Goal: Transaction & Acquisition: Purchase product/service

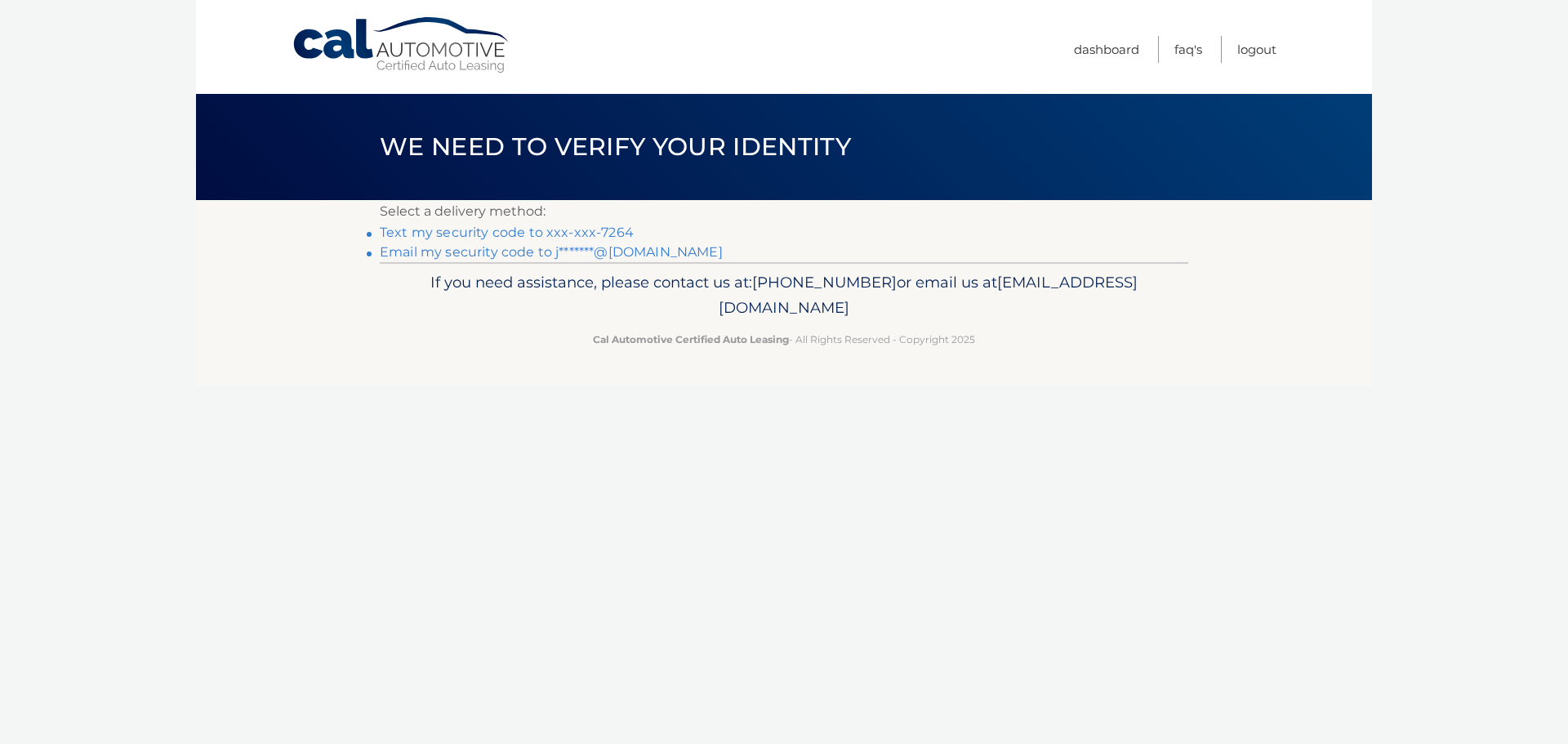
click at [520, 252] on link "Email my security code to j*******@hotmail.com" at bounding box center [551, 251] width 343 height 15
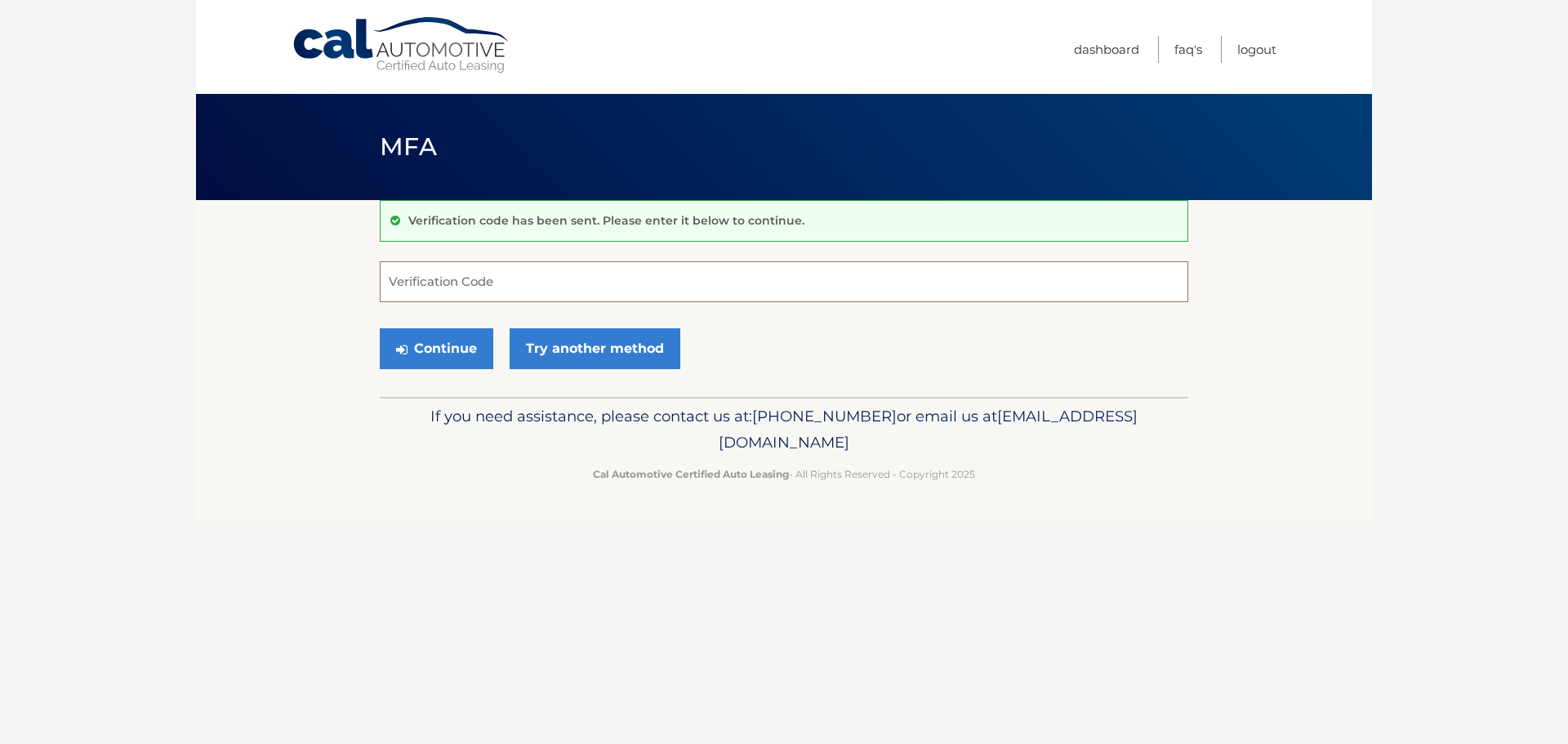
click at [516, 289] on input "Verification Code" at bounding box center [784, 281] width 809 height 41
type input "940926"
click at [450, 359] on button "Continue" at bounding box center [437, 349] width 114 height 41
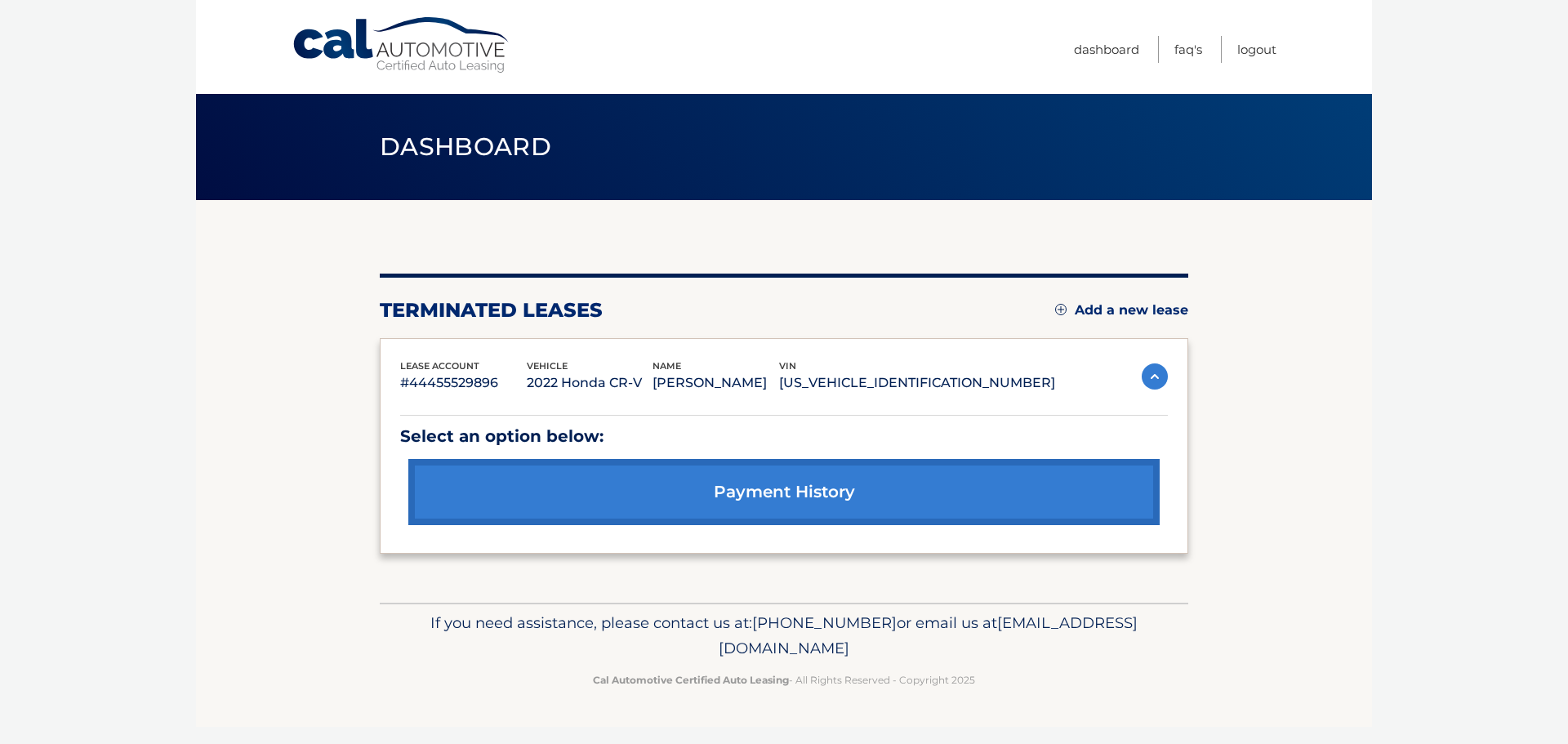
click at [785, 495] on link "payment history" at bounding box center [784, 492] width 751 height 66
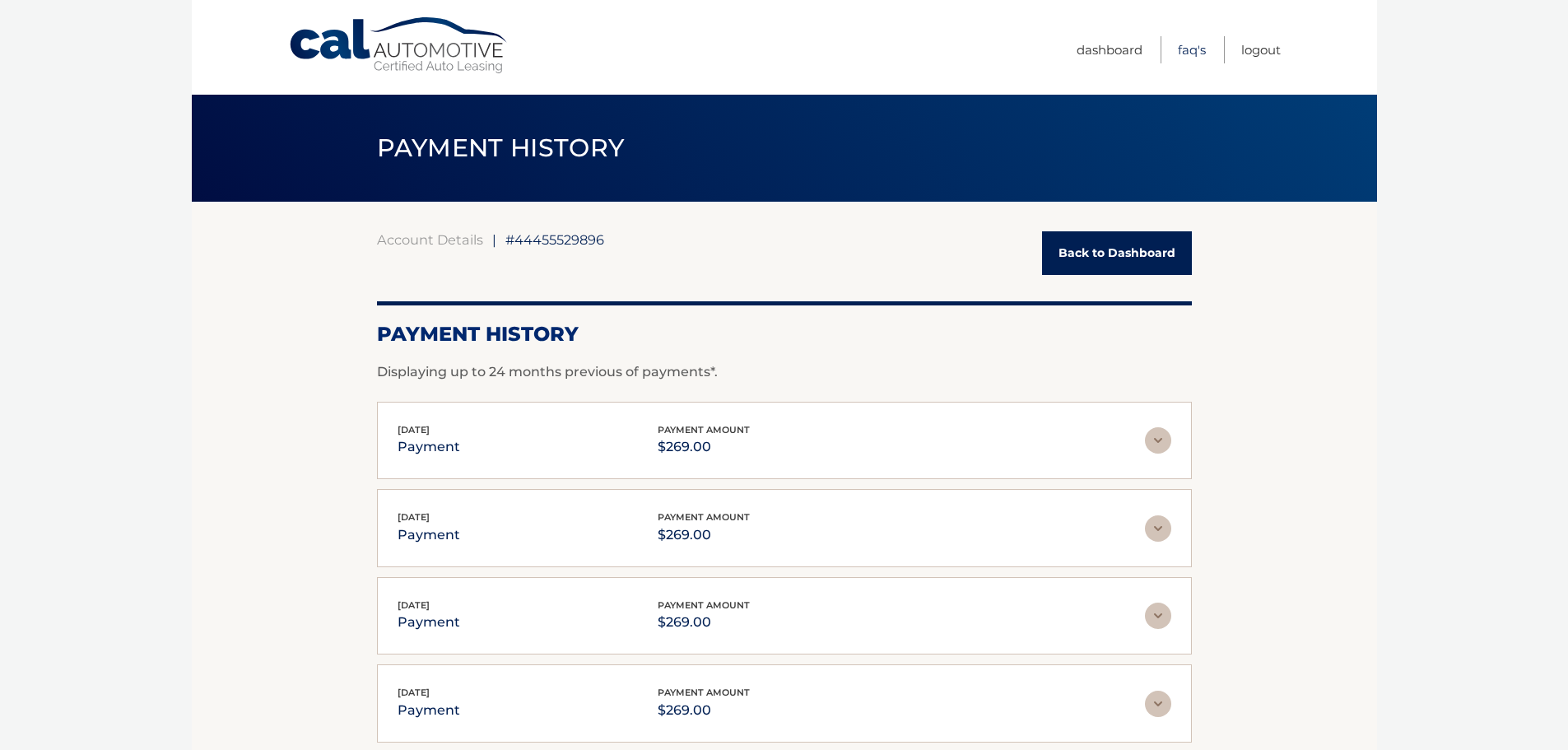
click at [1186, 52] on link "FAQ's" at bounding box center [1192, 50] width 28 height 27
click at [1102, 248] on link "Back to Dashboard" at bounding box center [1117, 253] width 150 height 43
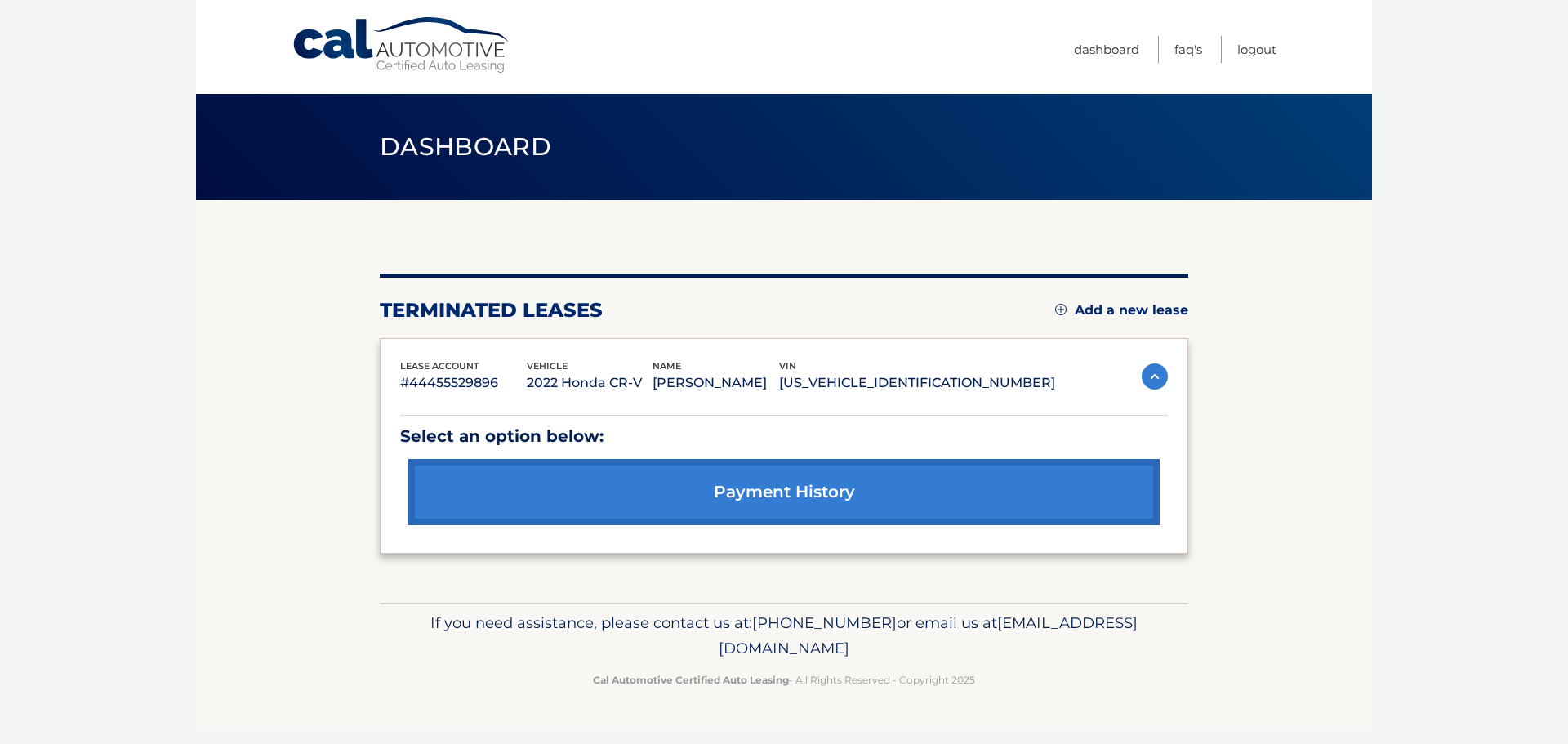
click at [1116, 307] on link "Add a new lease" at bounding box center [1122, 310] width 133 height 16
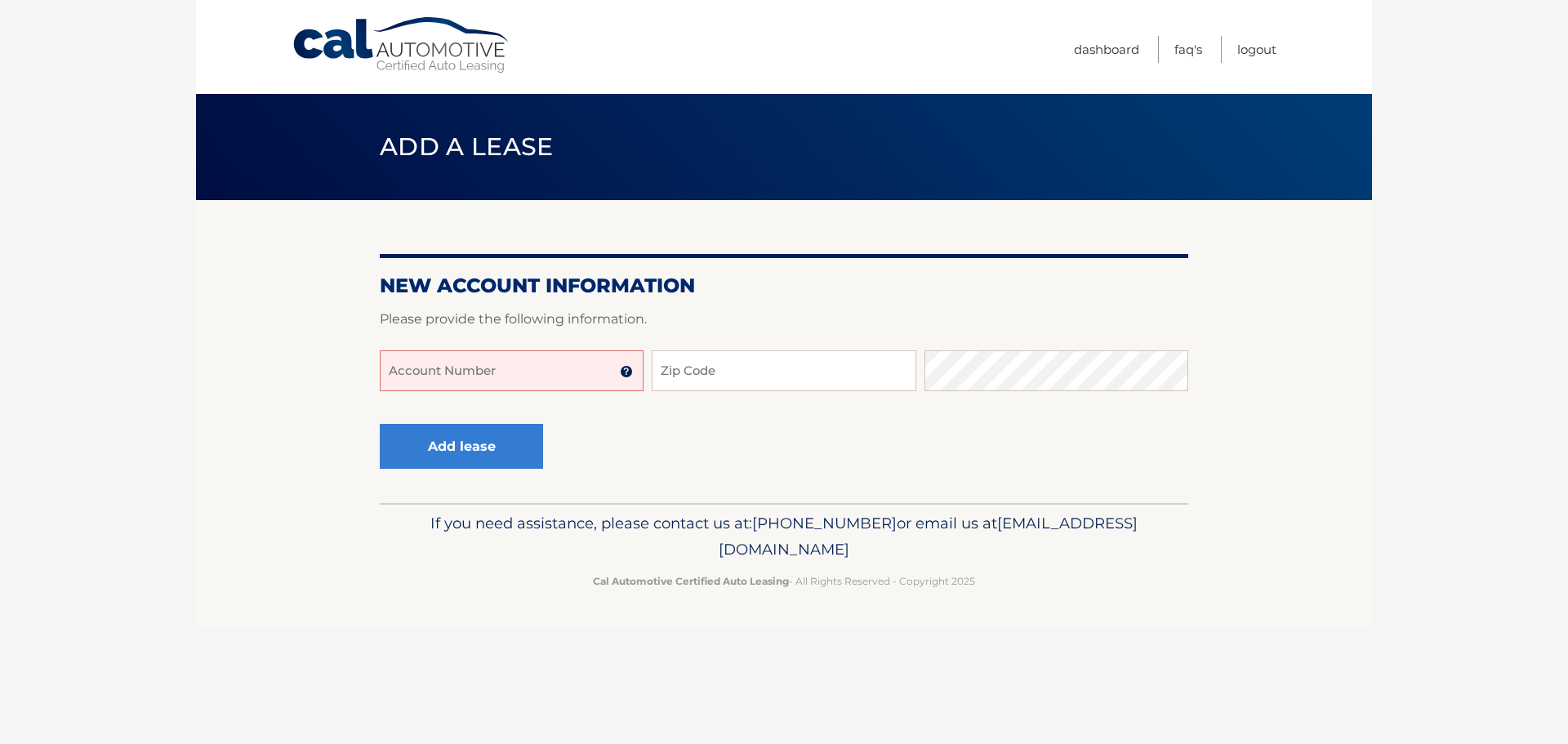
click at [628, 371] on img at bounding box center [626, 371] width 13 height 13
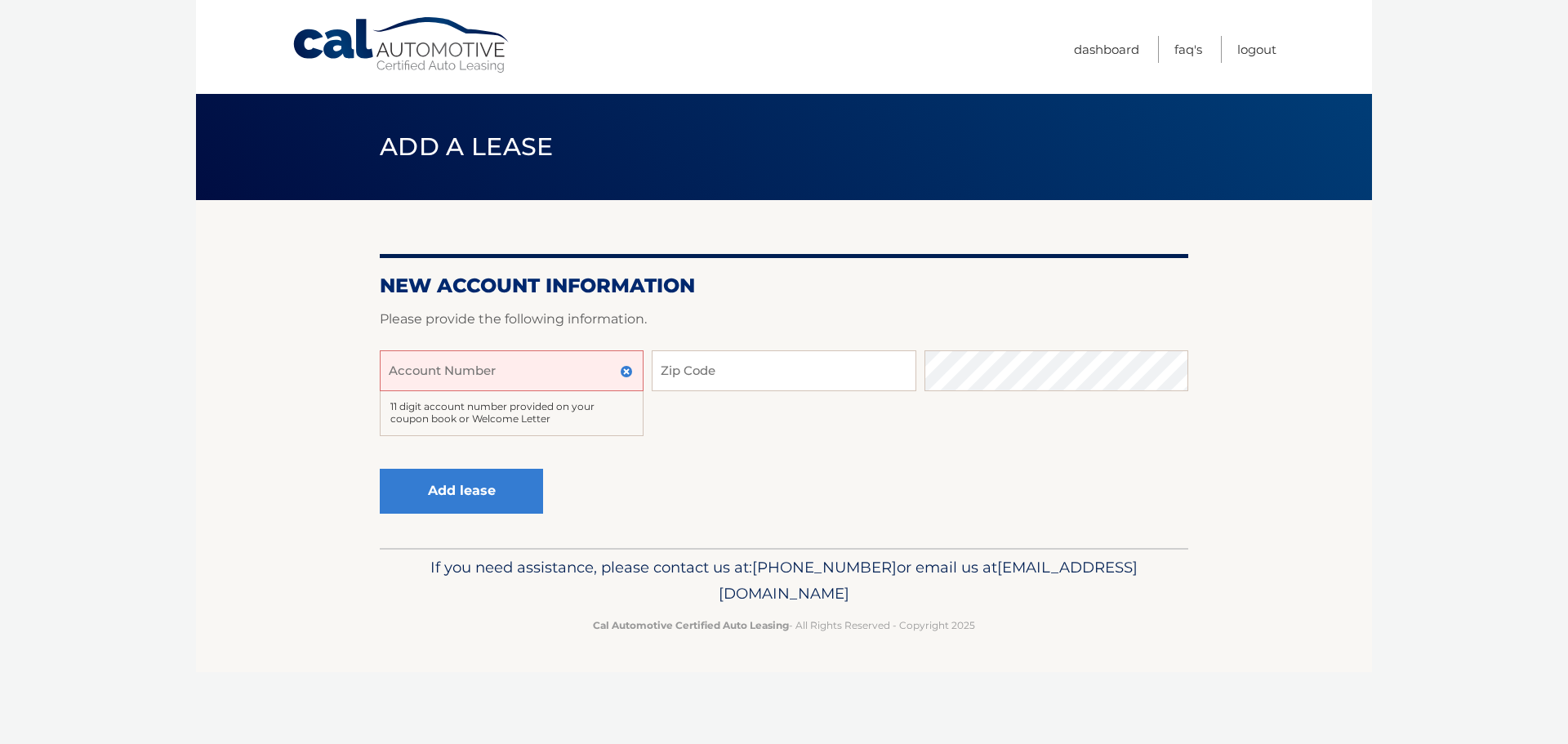
click at [426, 360] on input "Account Number" at bounding box center [512, 371] width 264 height 41
click at [474, 379] on input "44456016119" at bounding box center [512, 371] width 264 height 41
type input "44456016119"
click at [732, 374] on input "Zip Code" at bounding box center [784, 371] width 264 height 41
type input "08861"
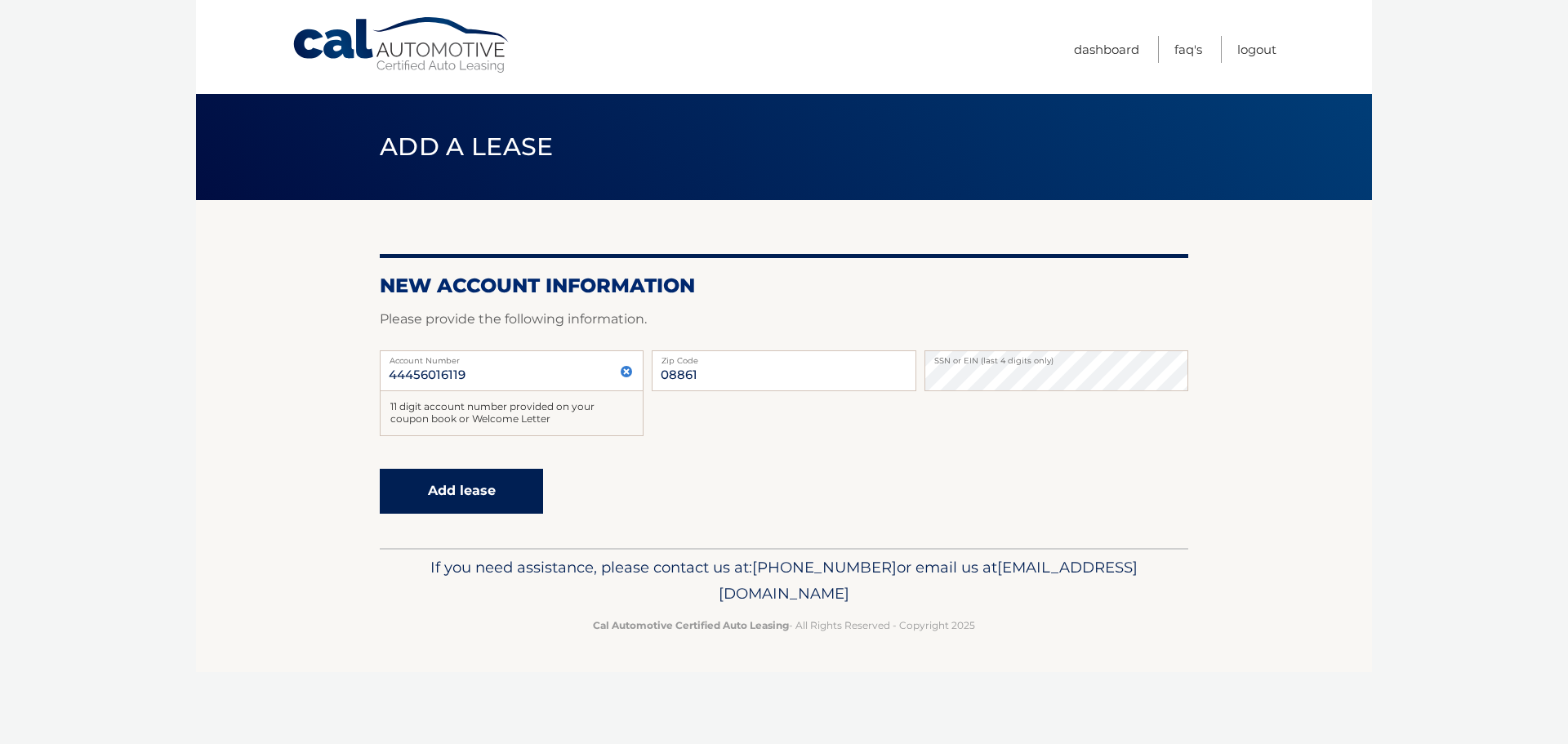
drag, startPoint x: 481, startPoint y: 482, endPoint x: 676, endPoint y: 471, distance: 195.3
click at [481, 481] on button "Add lease" at bounding box center [462, 491] width 163 height 45
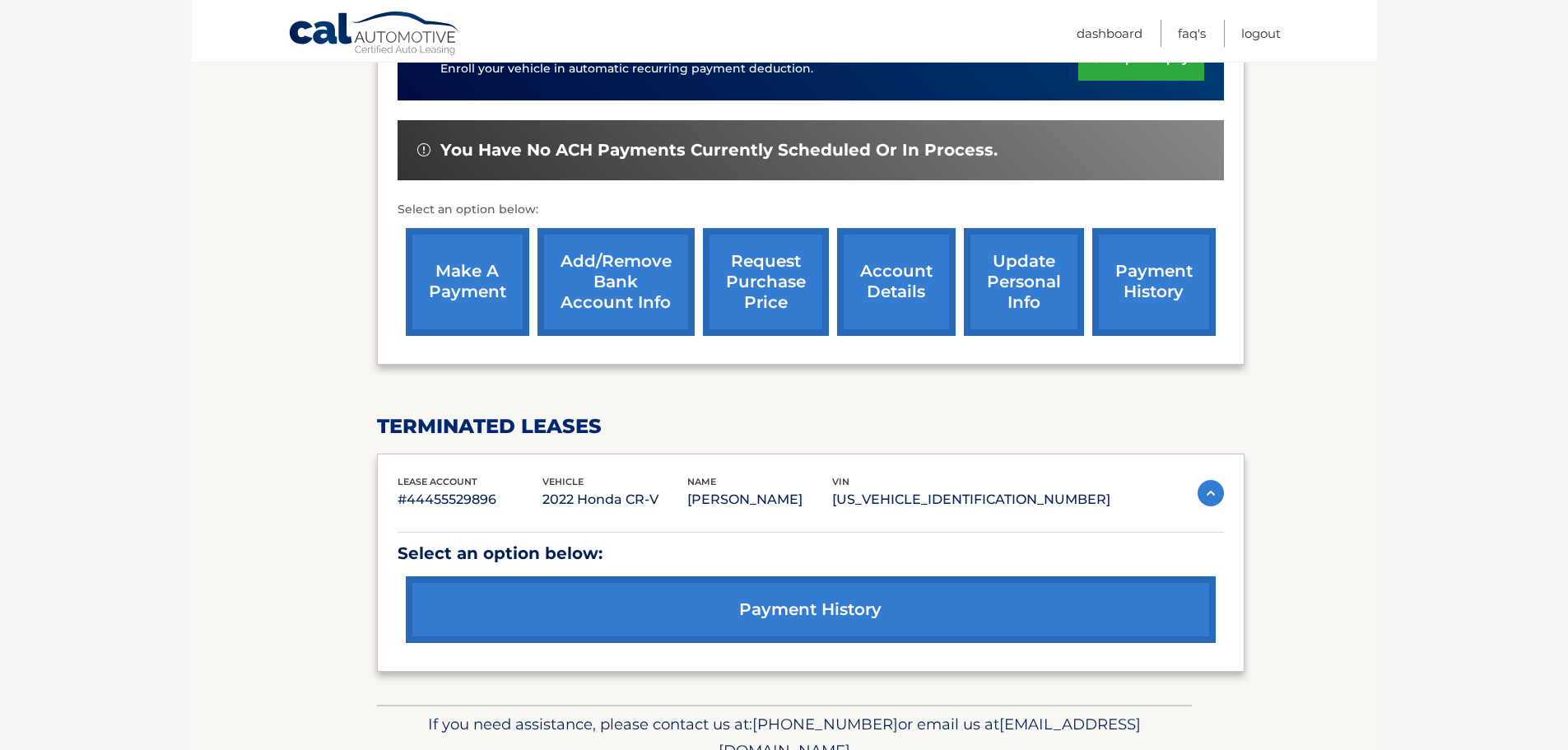
scroll to position [271, 0]
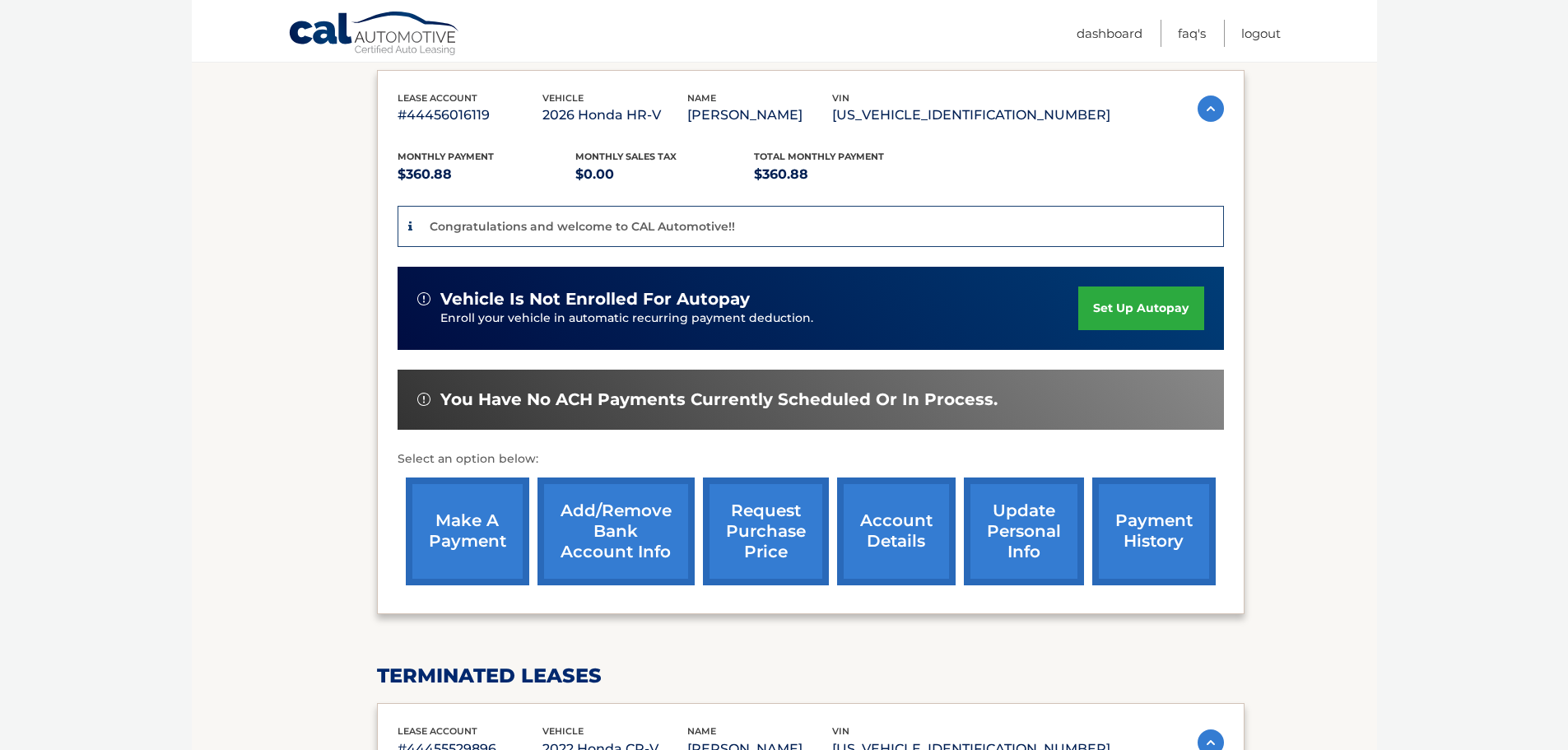
click at [454, 531] on link "make a payment" at bounding box center [467, 530] width 124 height 108
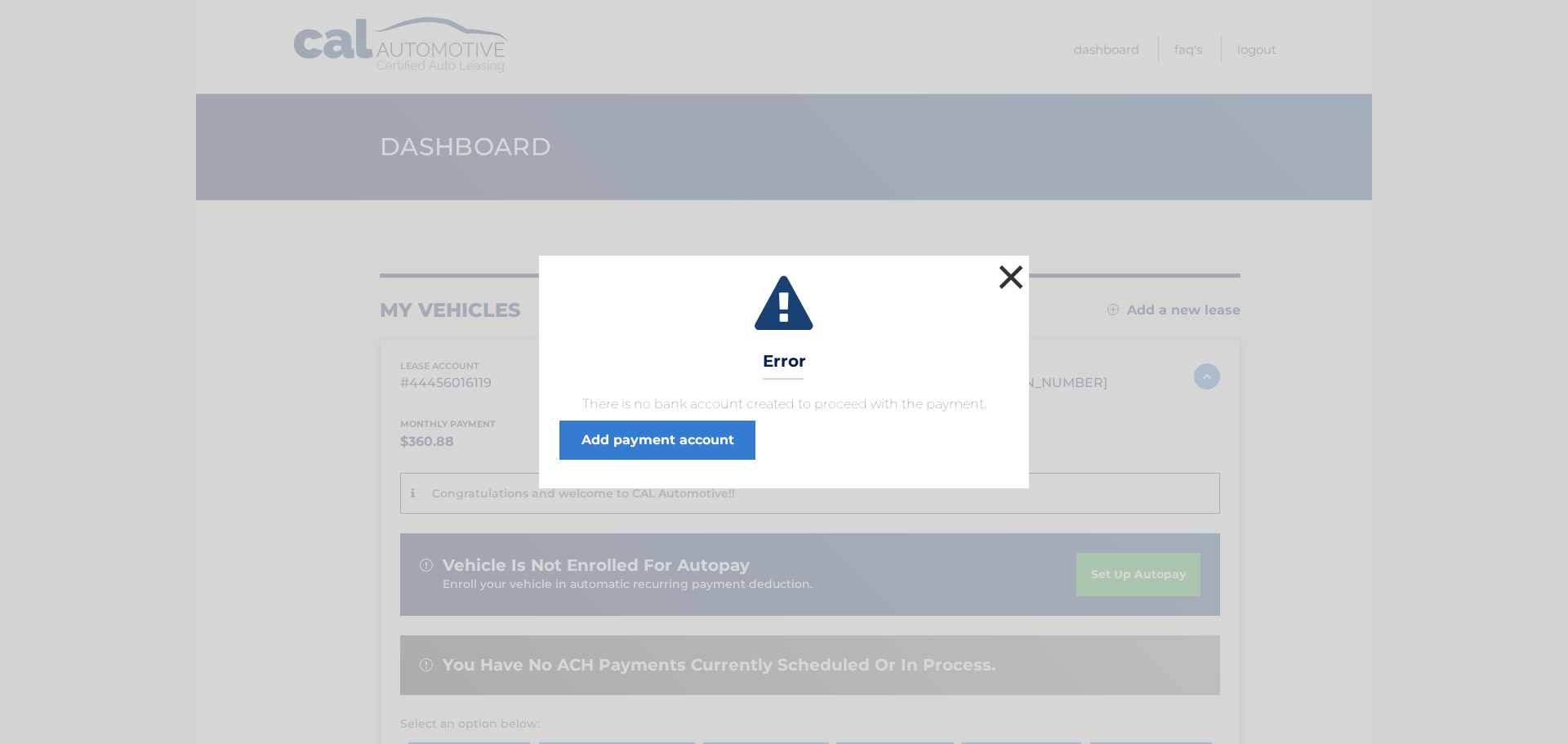
click at [1013, 272] on button "×" at bounding box center [1010, 277] width 32 height 32
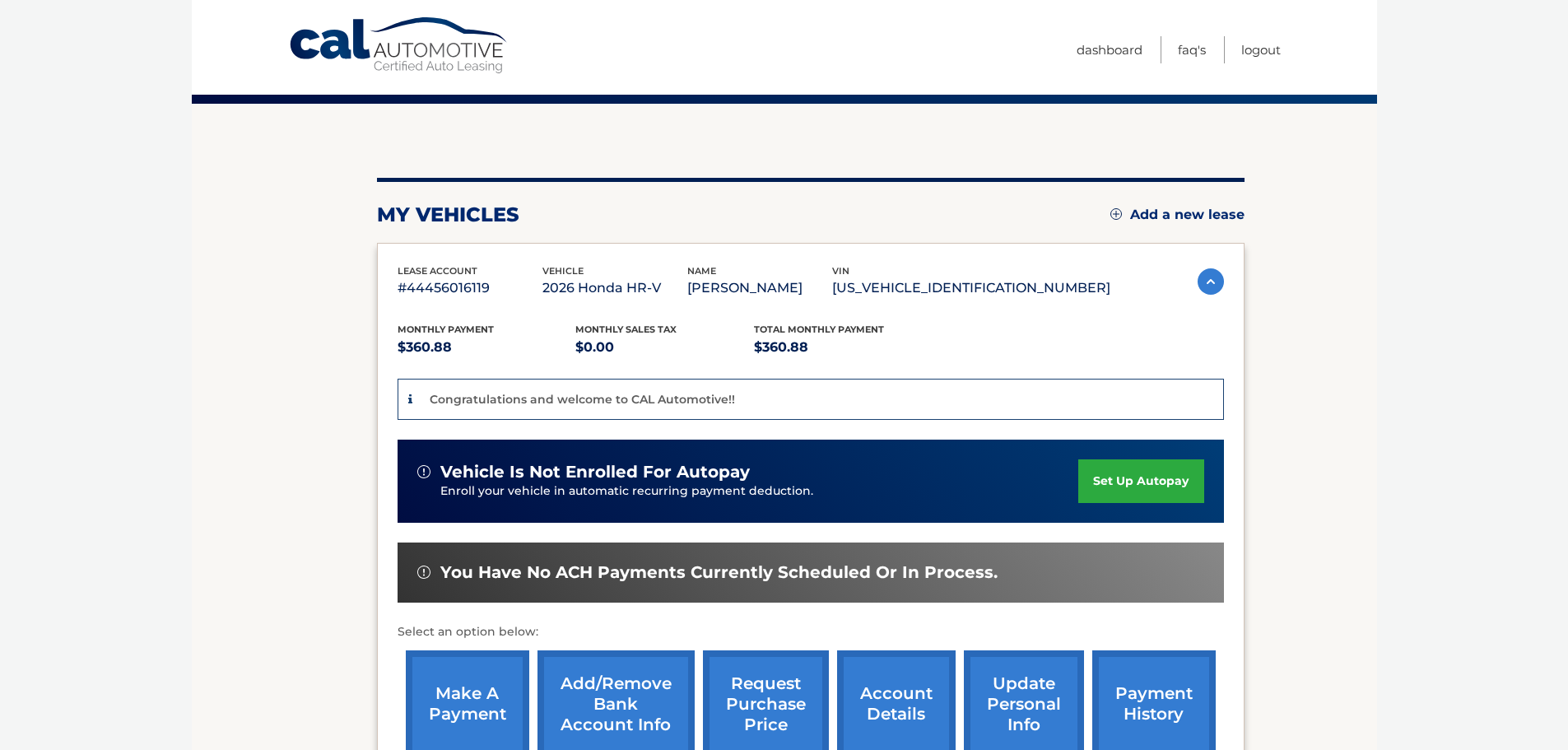
scroll to position [247, 0]
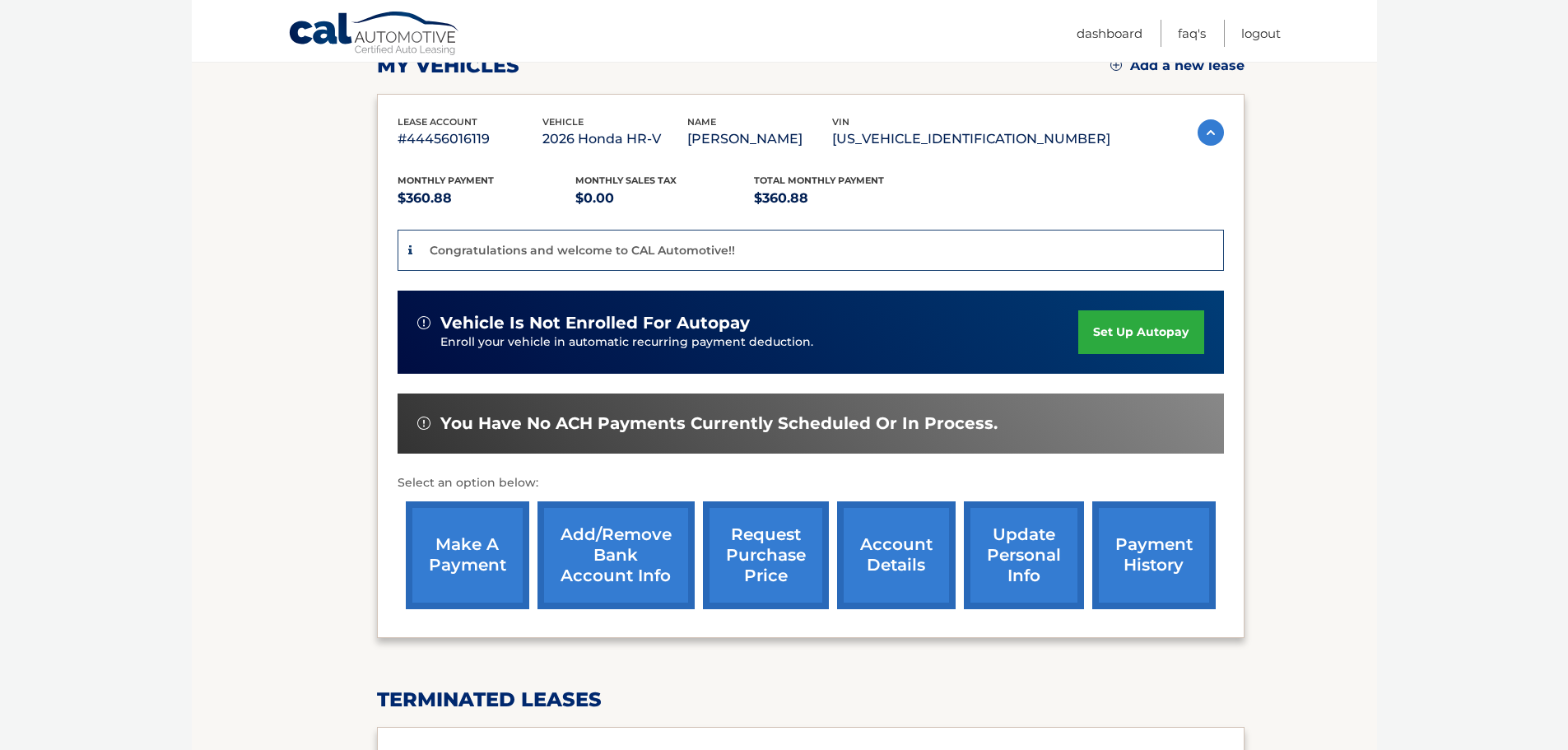
click at [501, 255] on p "Congratulations and welcome to CAL Automotive!!" at bounding box center [582, 250] width 305 height 14
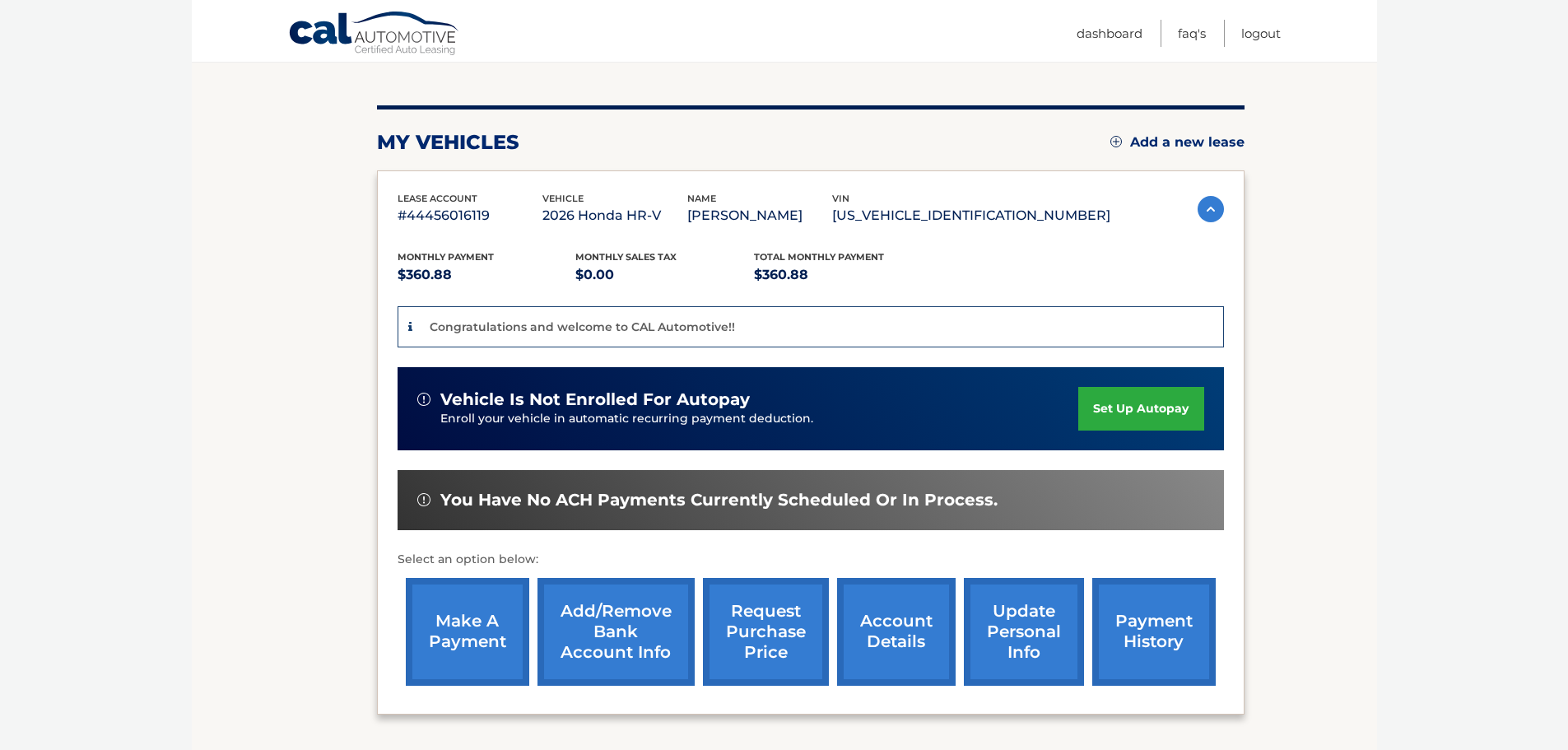
scroll to position [329, 0]
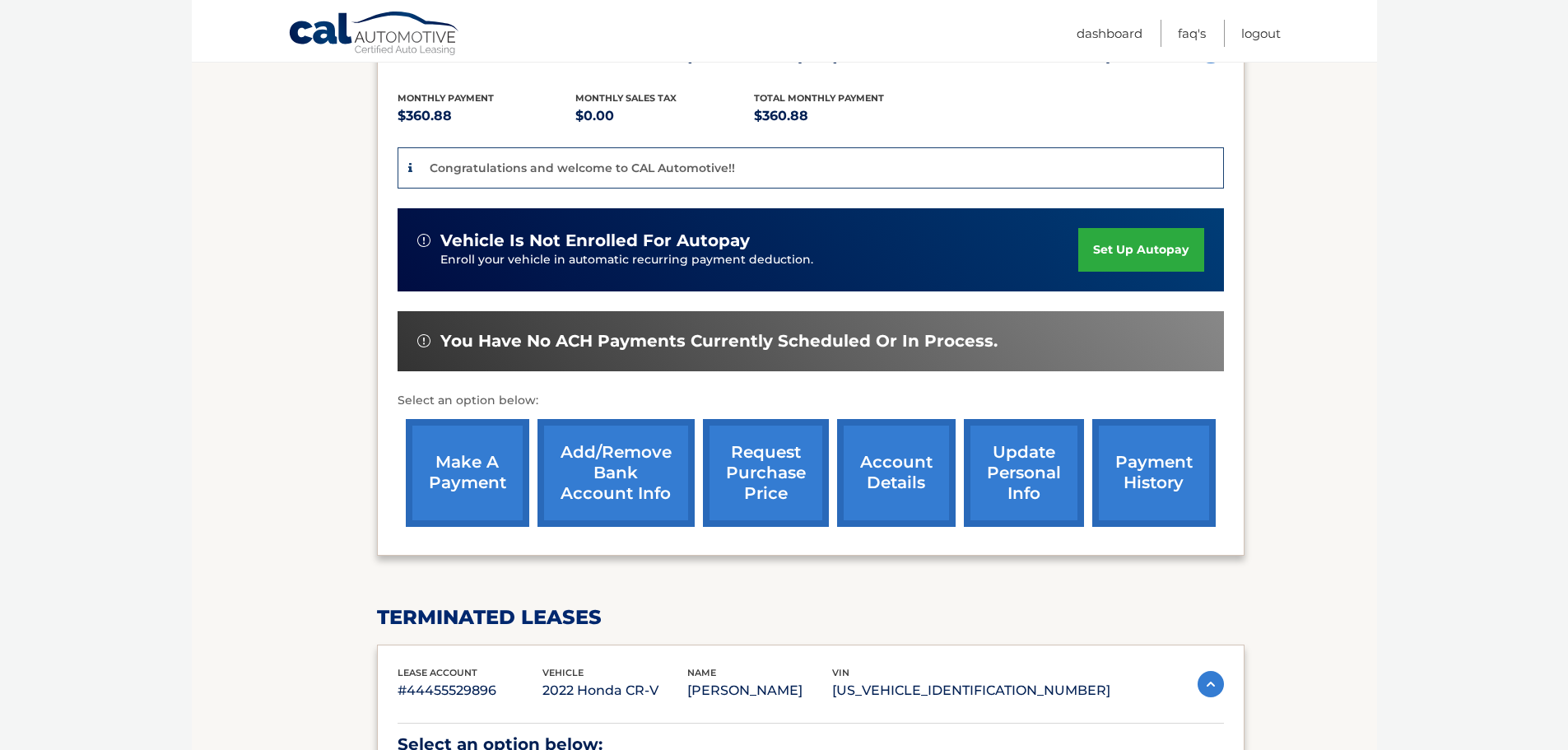
click at [472, 467] on link "make a payment" at bounding box center [467, 473] width 124 height 108
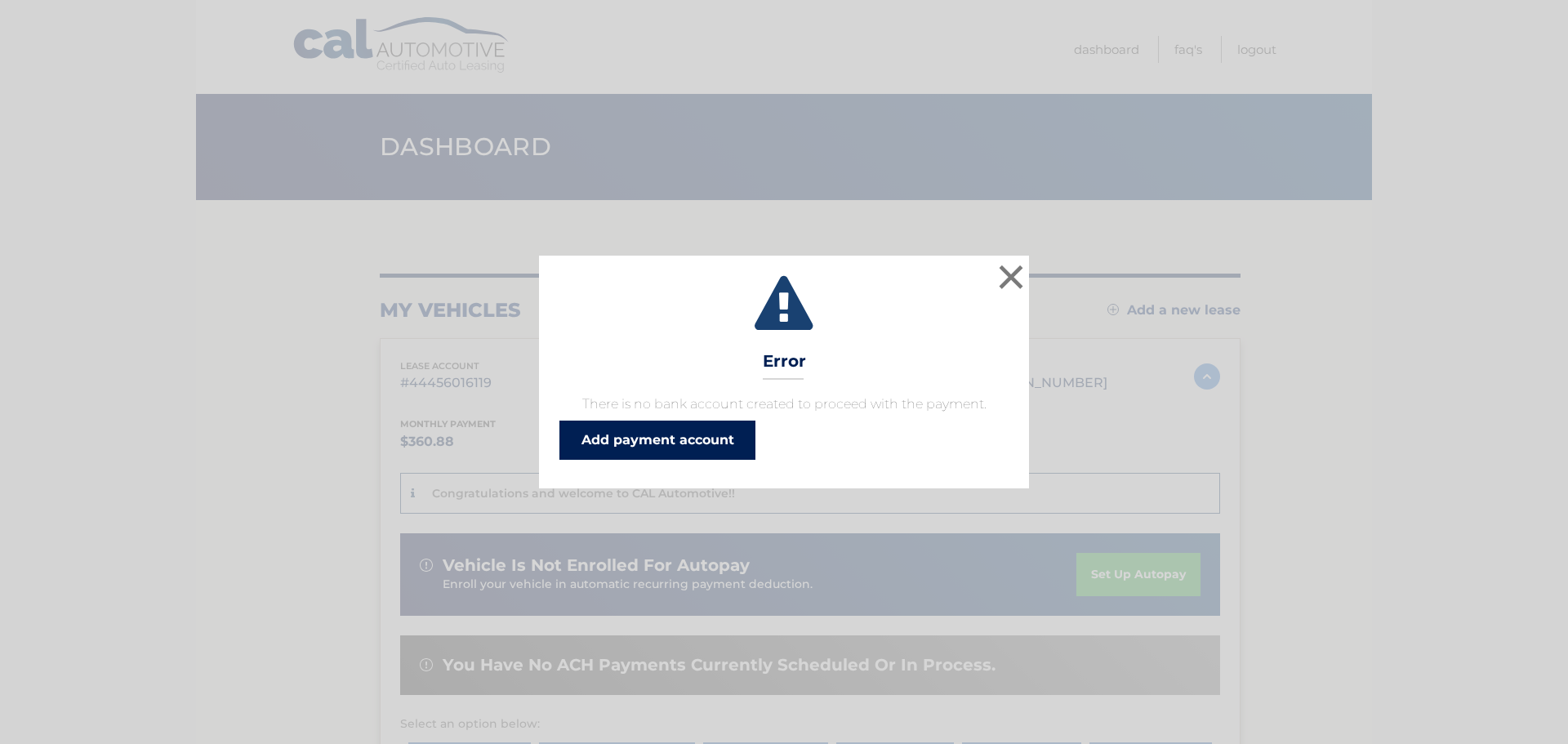
click at [647, 450] on link "Add payment account" at bounding box center [657, 440] width 196 height 39
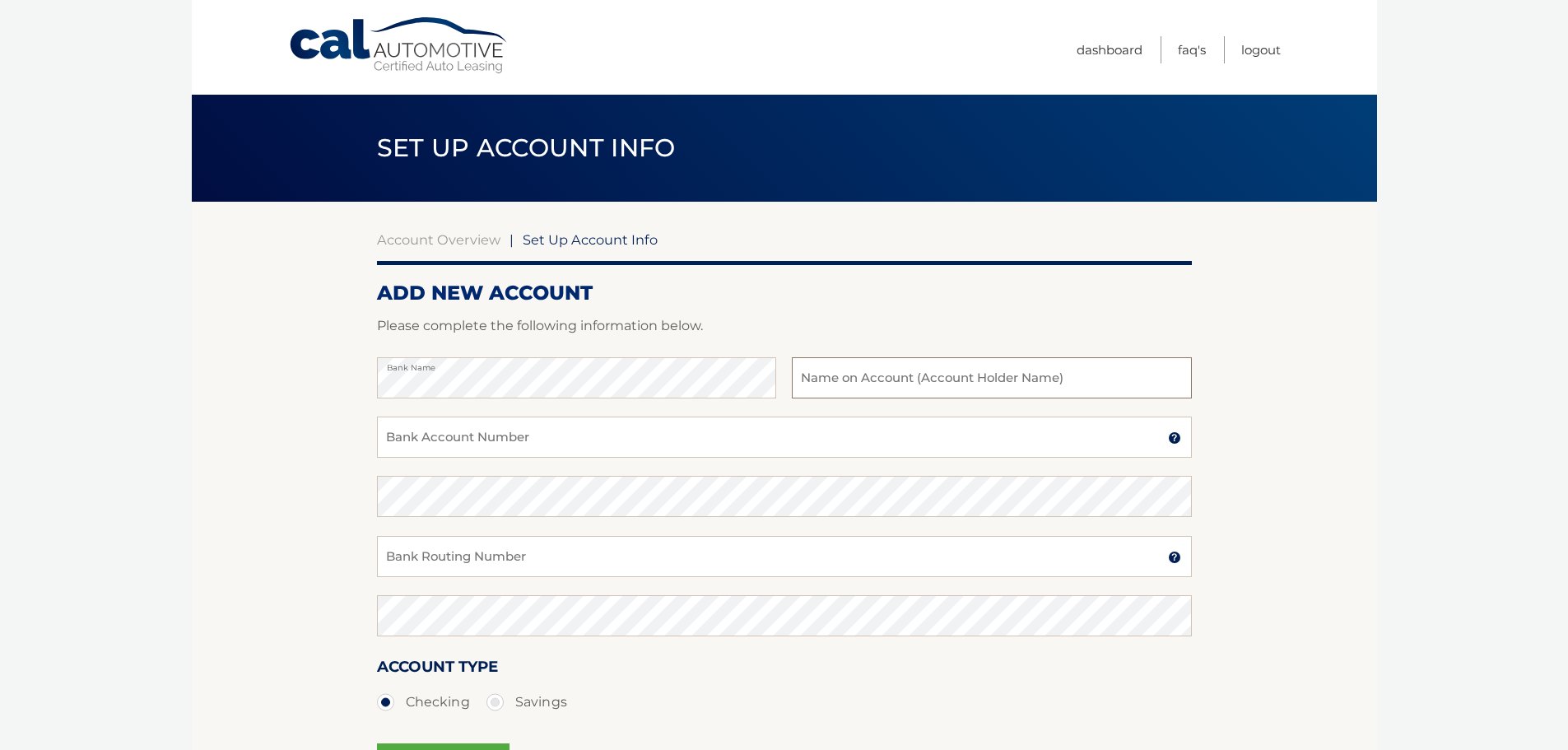
click at [910, 378] on input "text" at bounding box center [991, 378] width 399 height 42
type input "jeffrey vaganek"
click at [913, 383] on input "jeffrey vaganek" at bounding box center [991, 378] width 399 height 42
click at [492, 437] on input "Bank Account Number" at bounding box center [784, 437] width 815 height 42
click at [1176, 441] on img at bounding box center [1175, 437] width 14 height 14
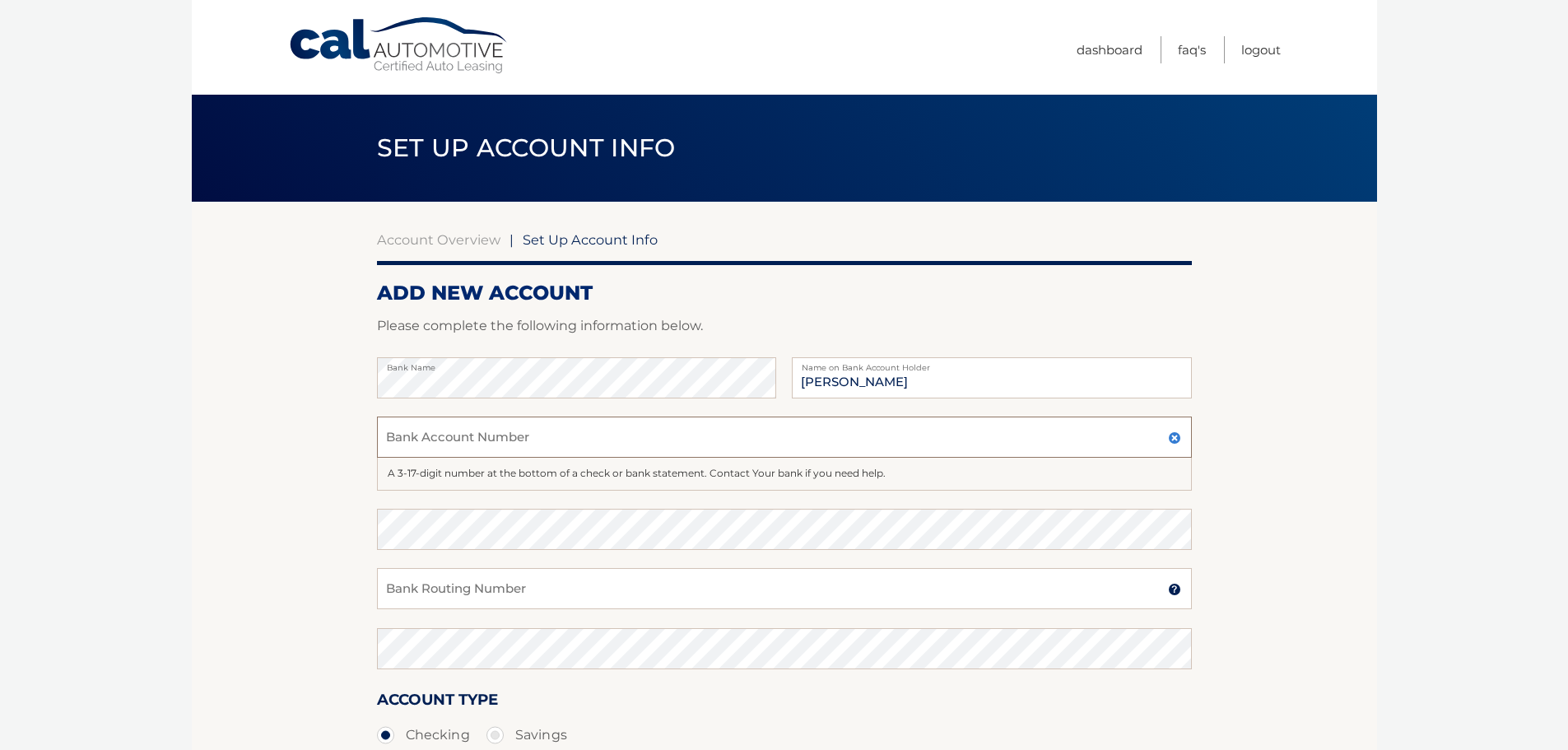
click at [590, 440] on input "Bank Account Number" at bounding box center [784, 437] width 815 height 42
click at [482, 437] on input "Bank Account Number" at bounding box center [784, 437] width 815 height 42
type input "231372691"
click at [466, 588] on input "Bank Routing Number" at bounding box center [784, 589] width 815 height 42
type input "9536936143"
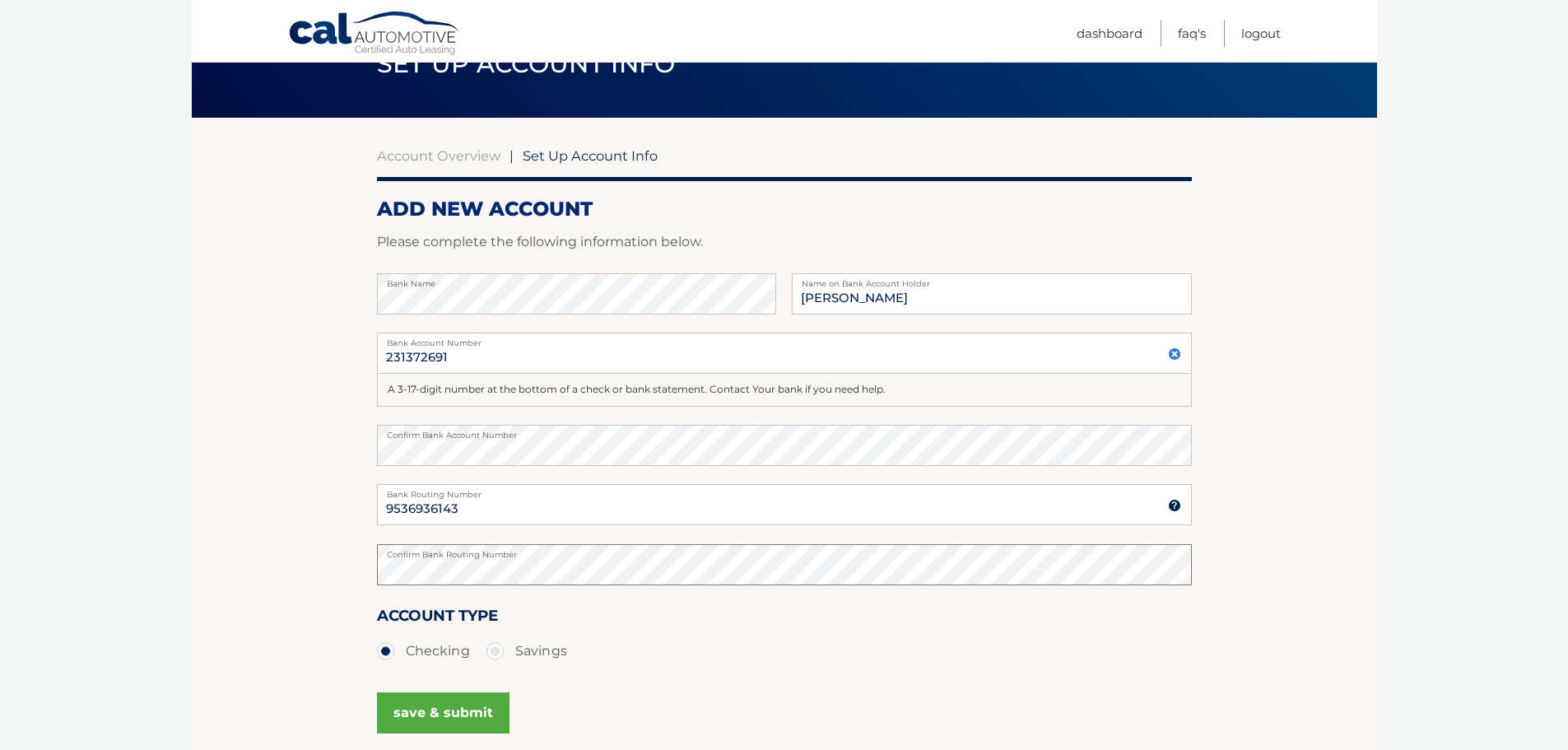
scroll to position [238, 0]
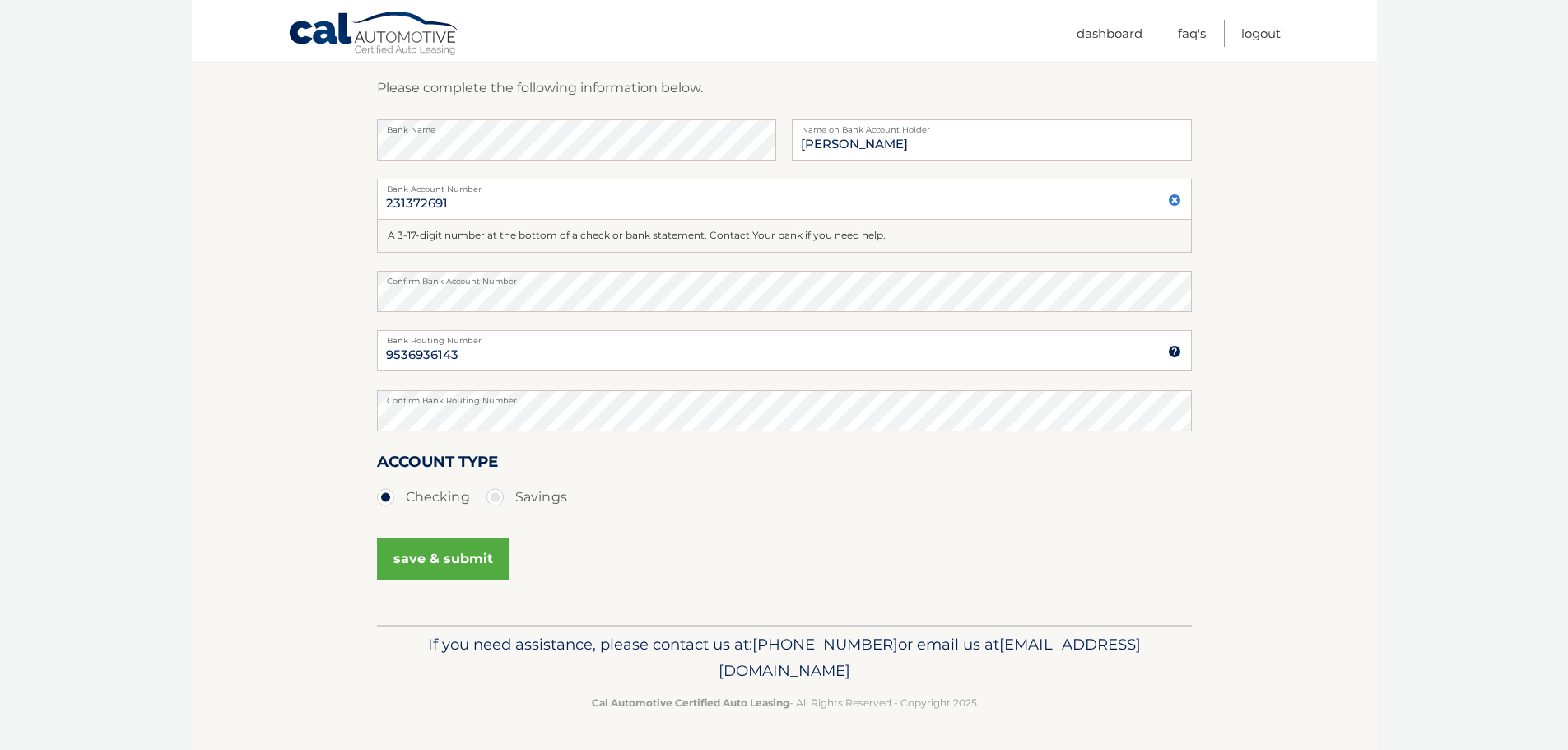
click at [416, 555] on button "save & submit" at bounding box center [443, 559] width 133 height 42
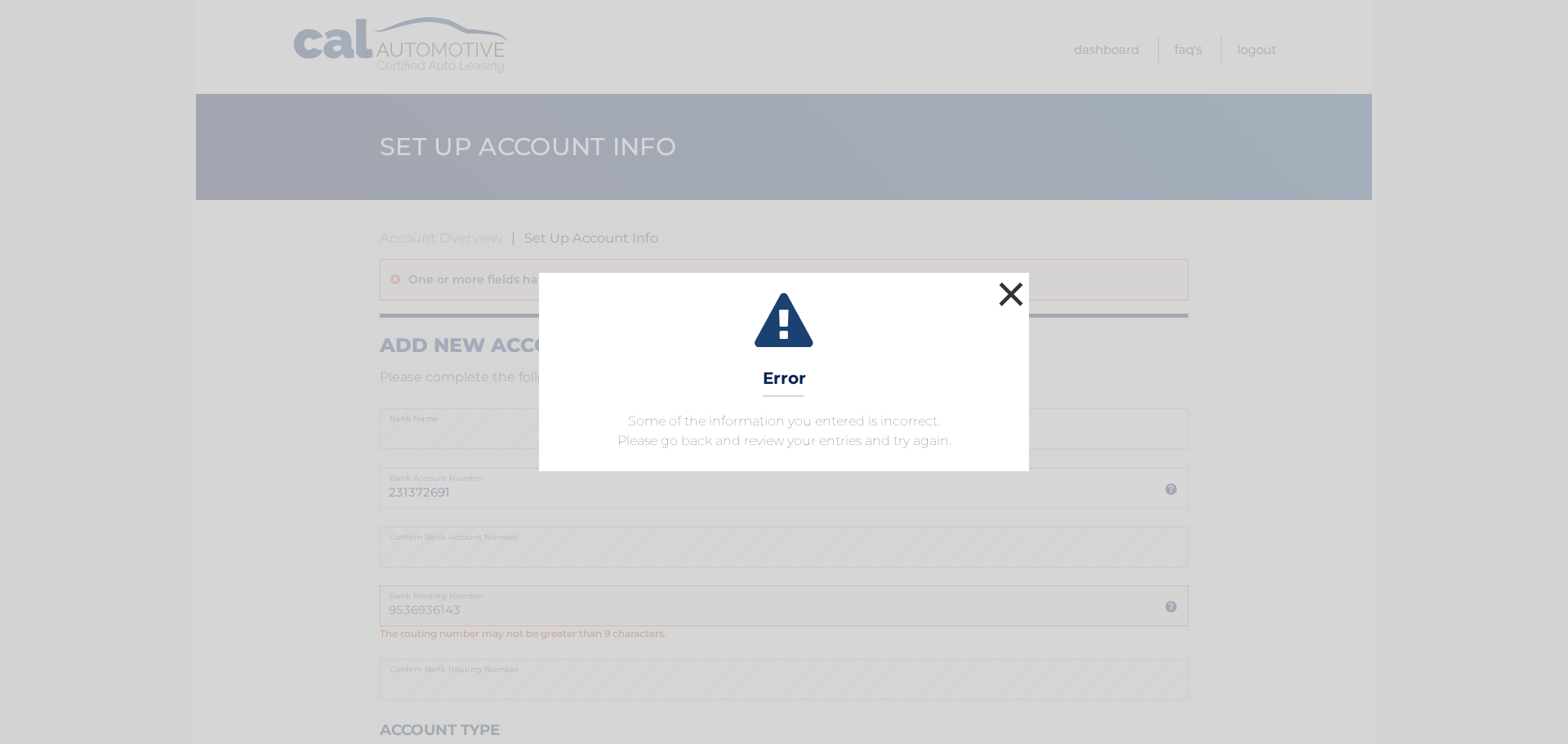
click at [1010, 294] on button "×" at bounding box center [1010, 294] width 32 height 32
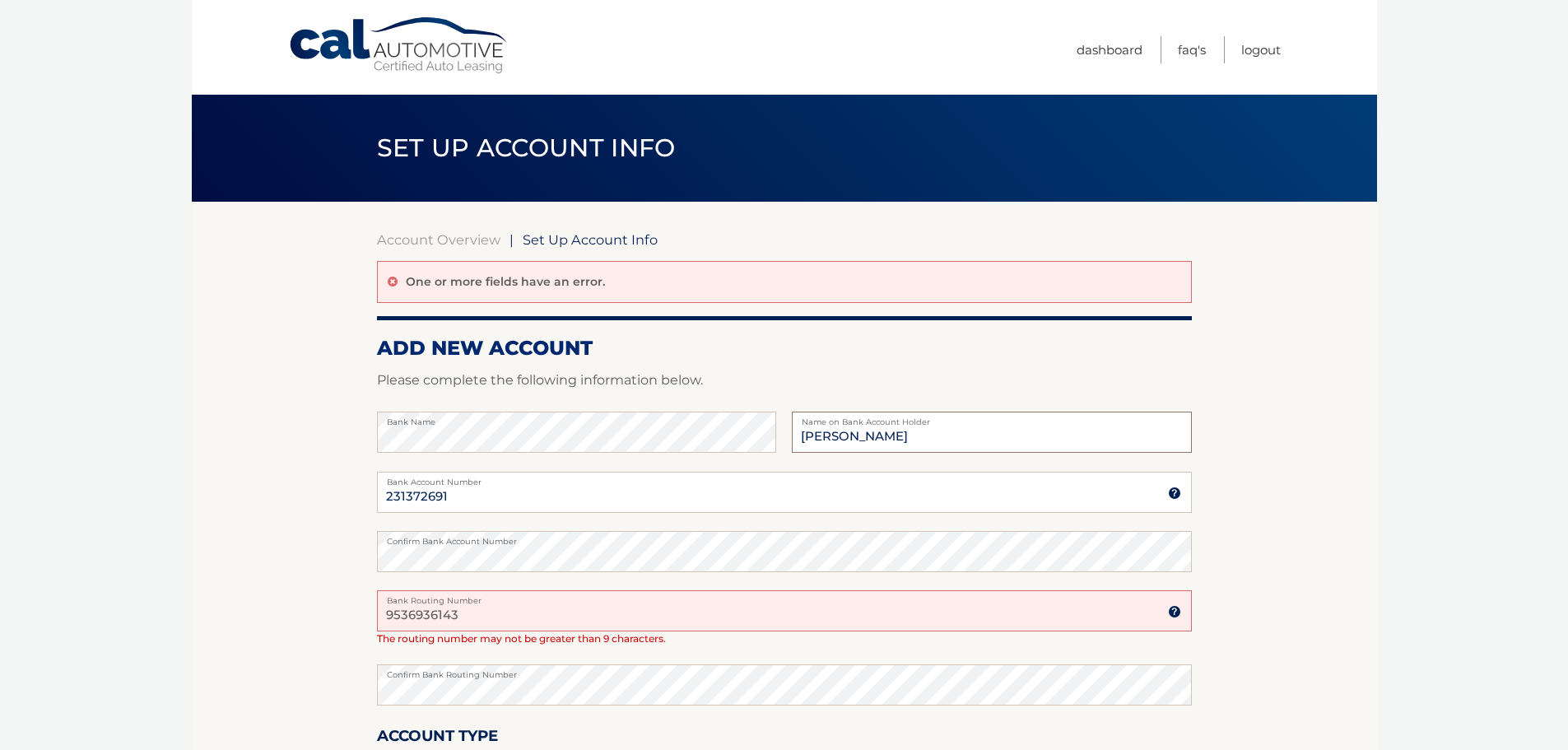
drag, startPoint x: 897, startPoint y: 435, endPoint x: 895, endPoint y: 370, distance: 65.0
click at [728, 417] on div "Bank Name jeffrey vaganek Name on Bank Account Holder" at bounding box center [784, 441] width 815 height 60
type input "Jeffrey J Vaganek"
drag, startPoint x: 456, startPoint y: 498, endPoint x: 302, endPoint y: 485, distance: 154.5
click at [302, 485] on section "Account Overview | Set Up Account Info One or more fields have an error. ADD NE…" at bounding box center [784, 550] width 1186 height 698
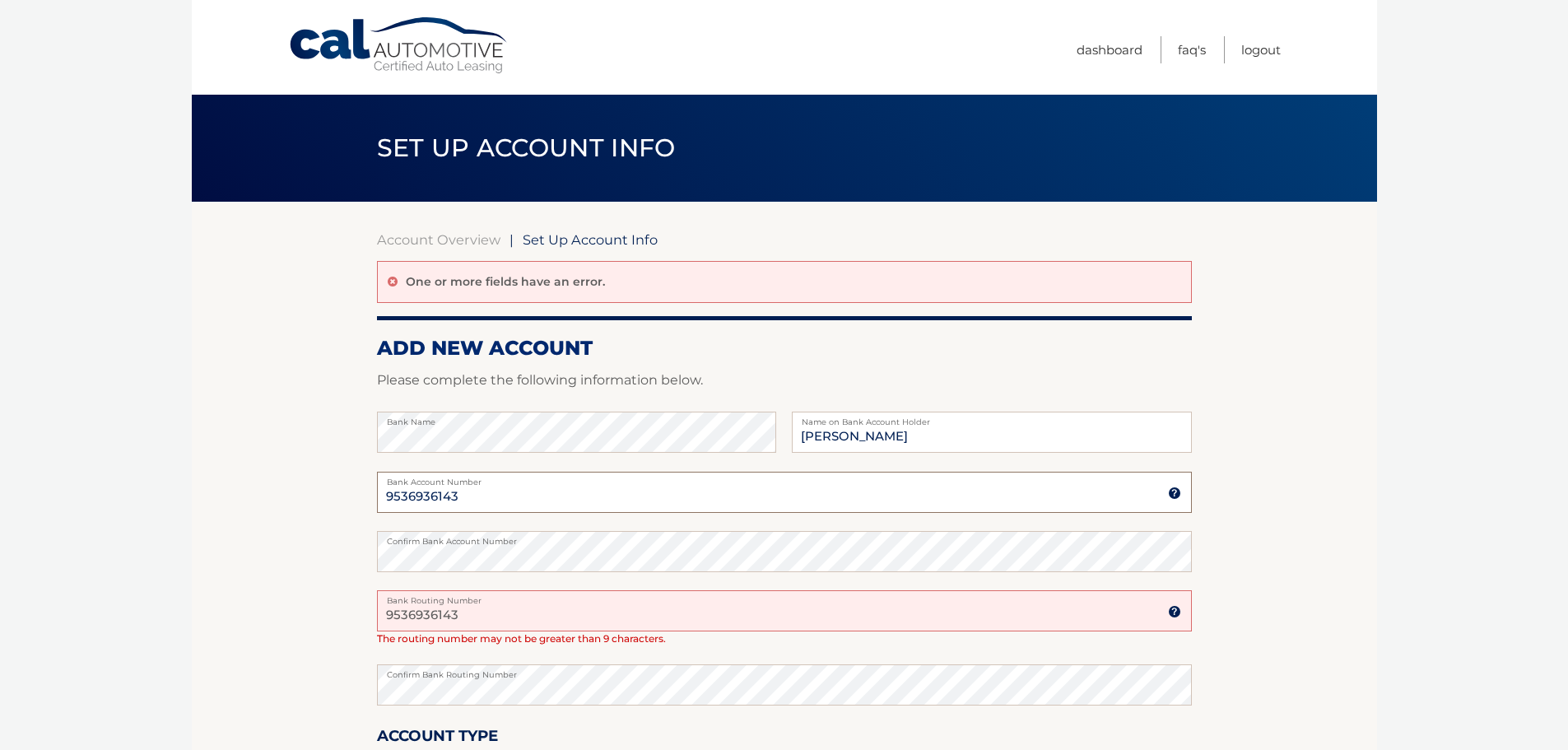
type input "9536936143"
click at [203, 506] on section "Account Overview | Set Up Account Info One or more fields have an error. ADD NE…" at bounding box center [784, 550] width 1186 height 698
drag, startPoint x: 427, startPoint y: 605, endPoint x: 44, endPoint y: 548, distance: 387.2
click at [71, 560] on body "Cal Automotive Menu Dashboard FAQ's Logout |" at bounding box center [784, 375] width 1568 height 750
type input "231372691"
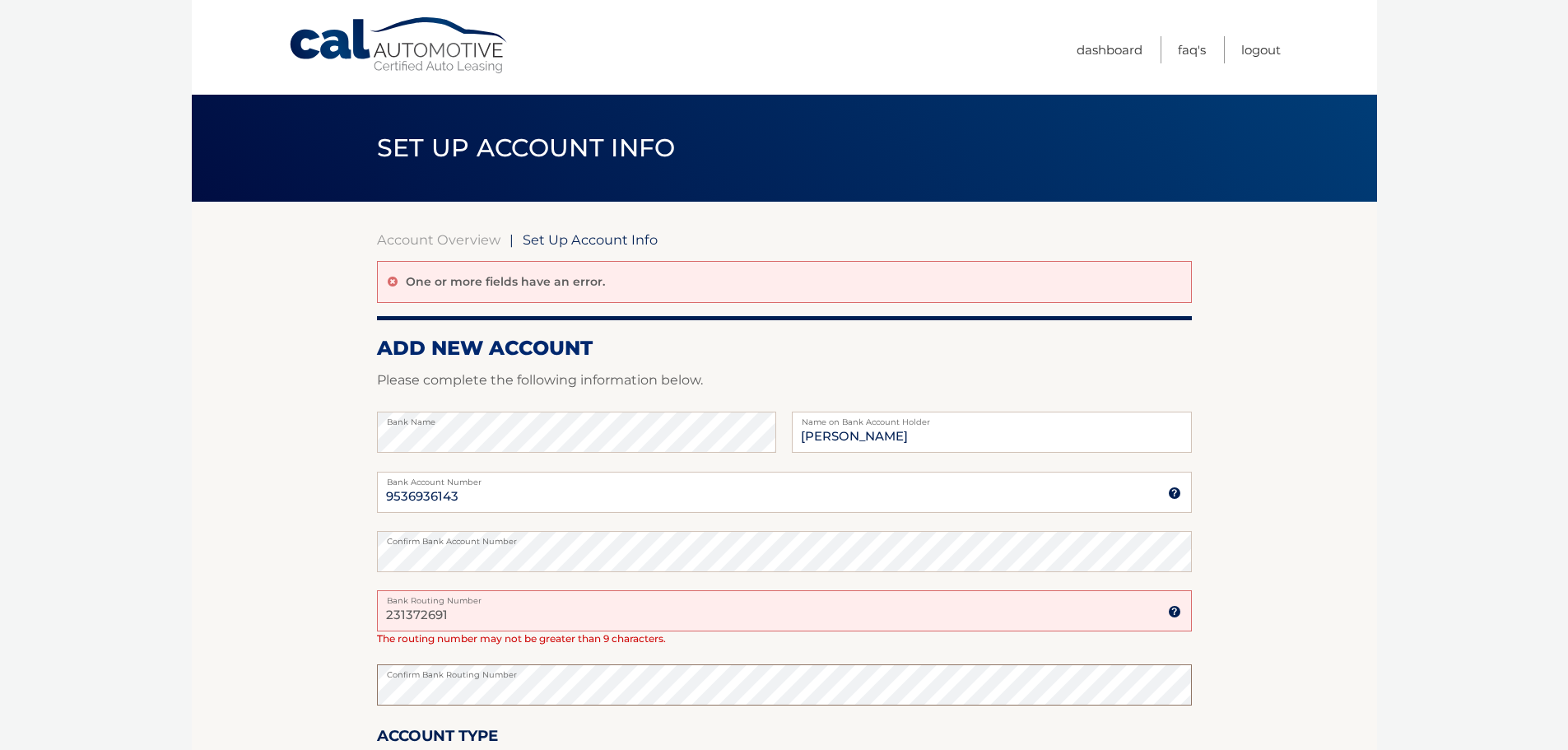
click at [97, 636] on body "Cal Automotive Menu Dashboard FAQ's Logout |" at bounding box center [784, 375] width 1568 height 750
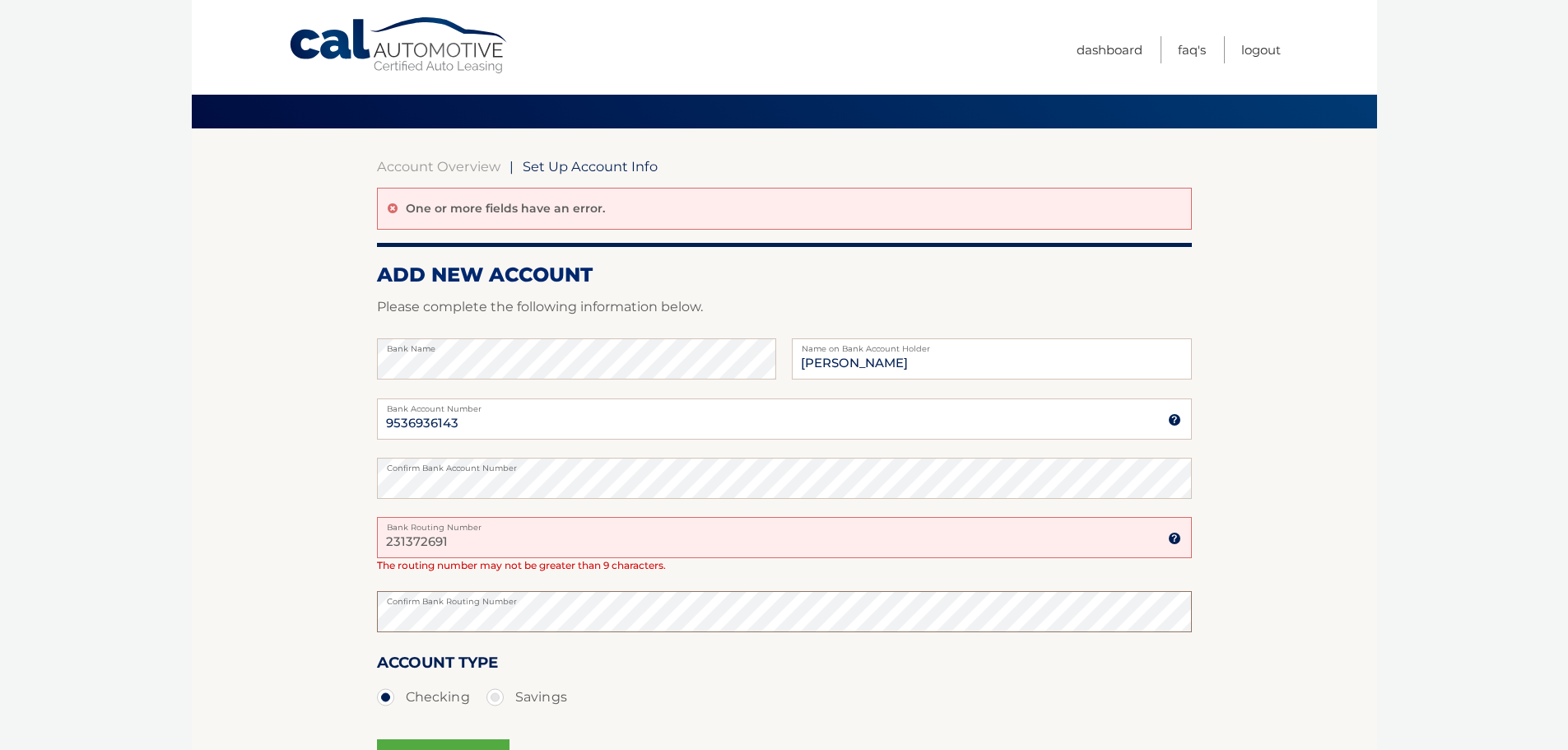
scroll to position [164, 0]
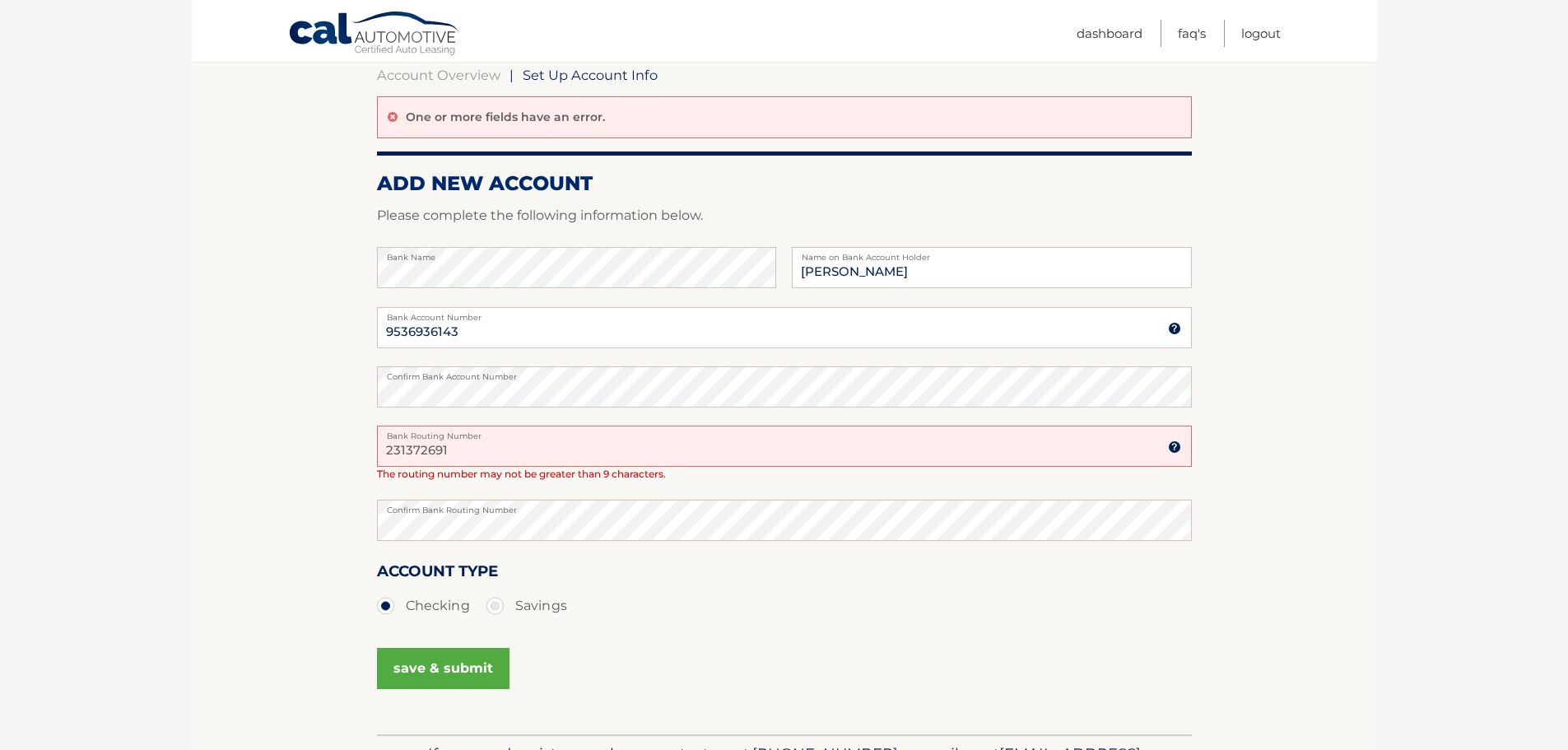
click at [440, 678] on button "save & submit" at bounding box center [443, 669] width 133 height 42
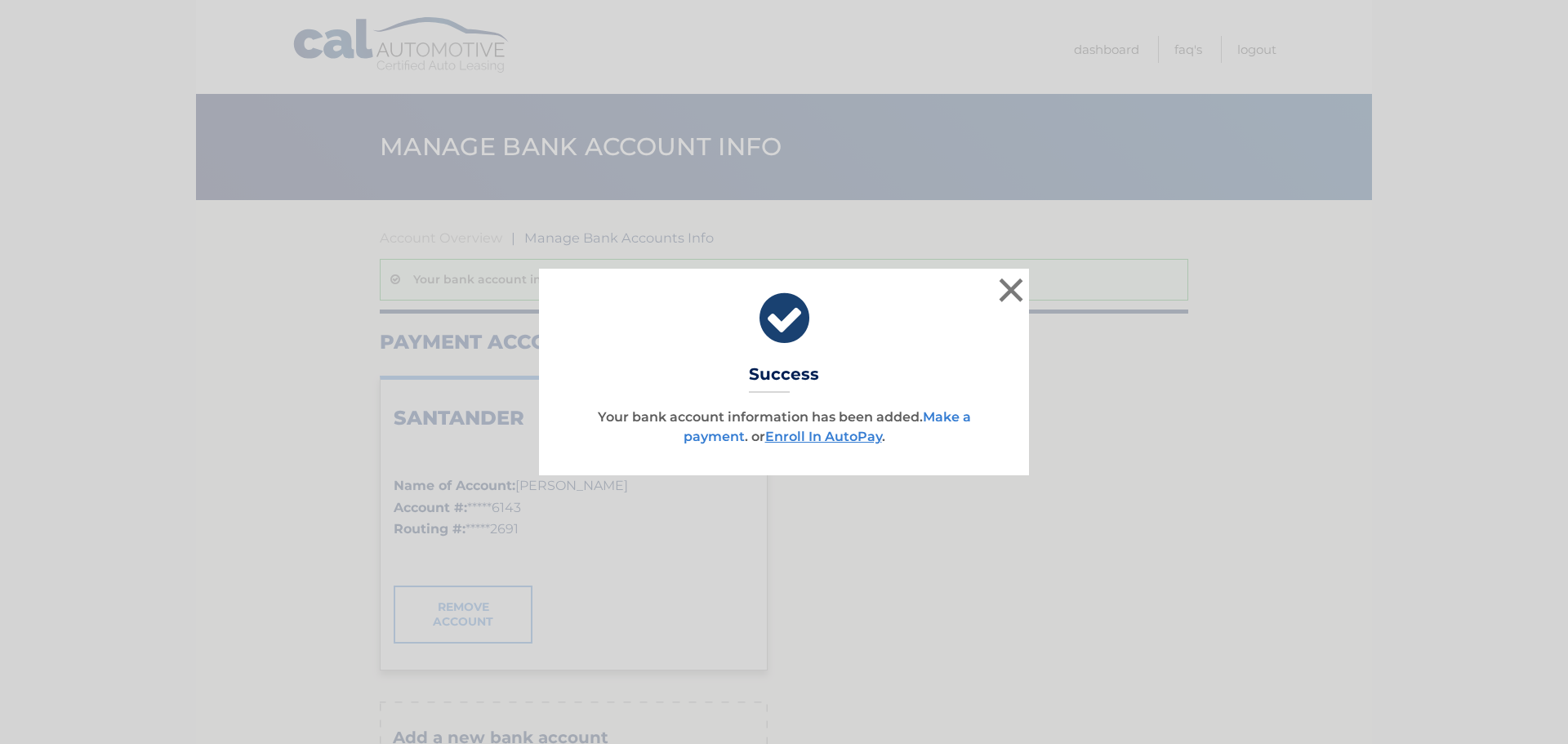
click at [947, 417] on link "Make a payment" at bounding box center [827, 426] width 288 height 35
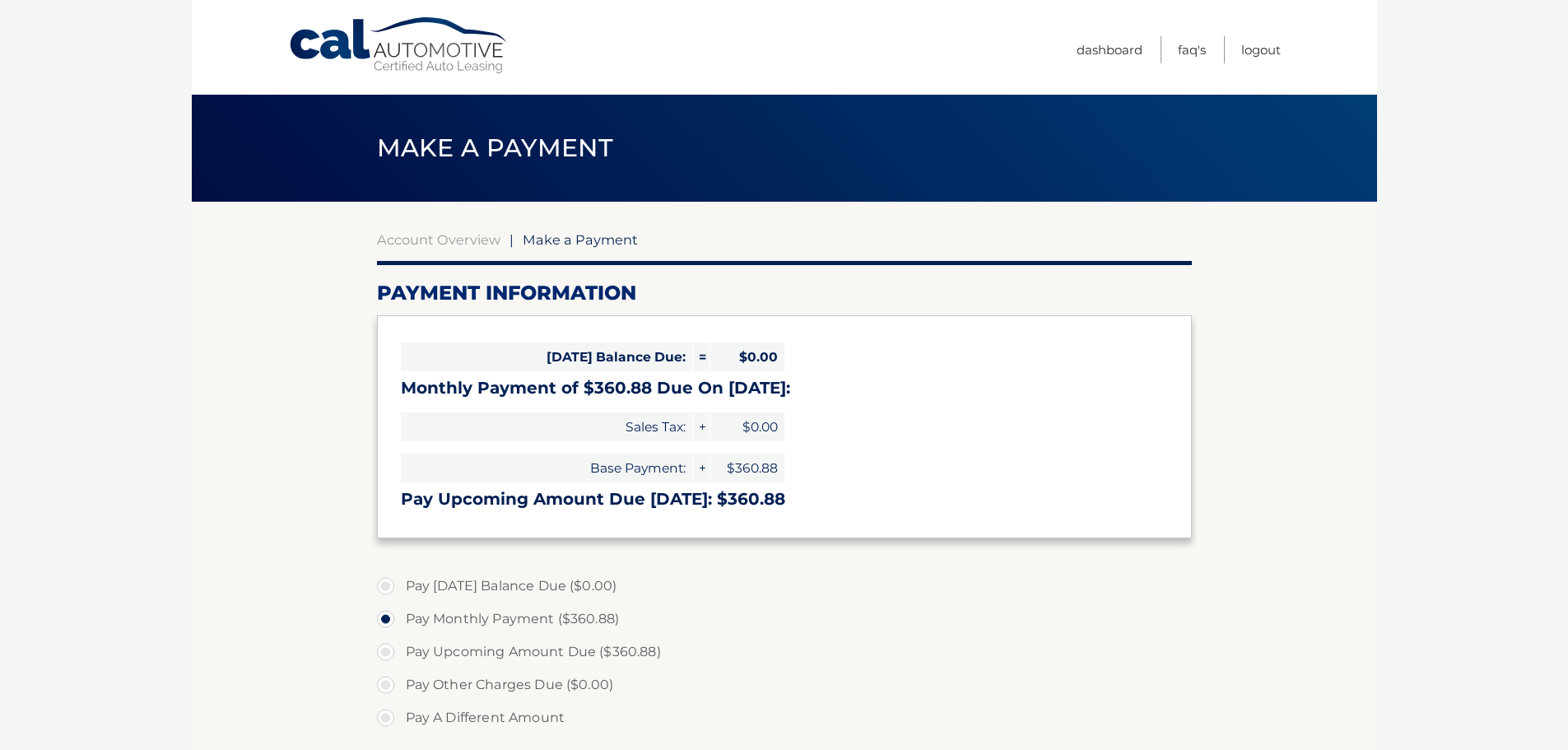
select select "OWM5MWY2NTktMjMwYy00ZjU4LWEyYWYtMDRmZGQ4Mzk5ZDAw"
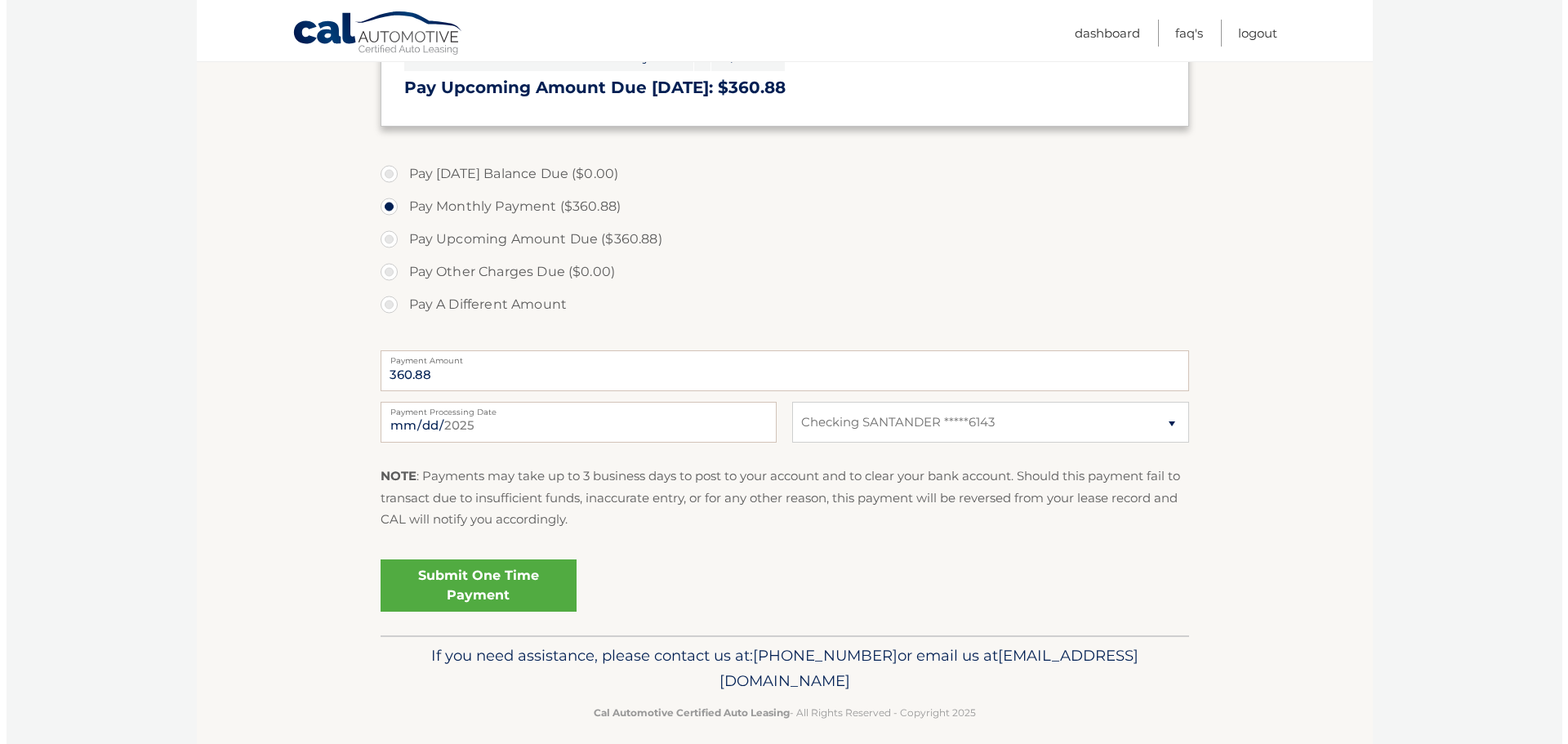
scroll to position [408, 0]
click at [445, 583] on link "Submit One Time Payment" at bounding box center [472, 584] width 196 height 52
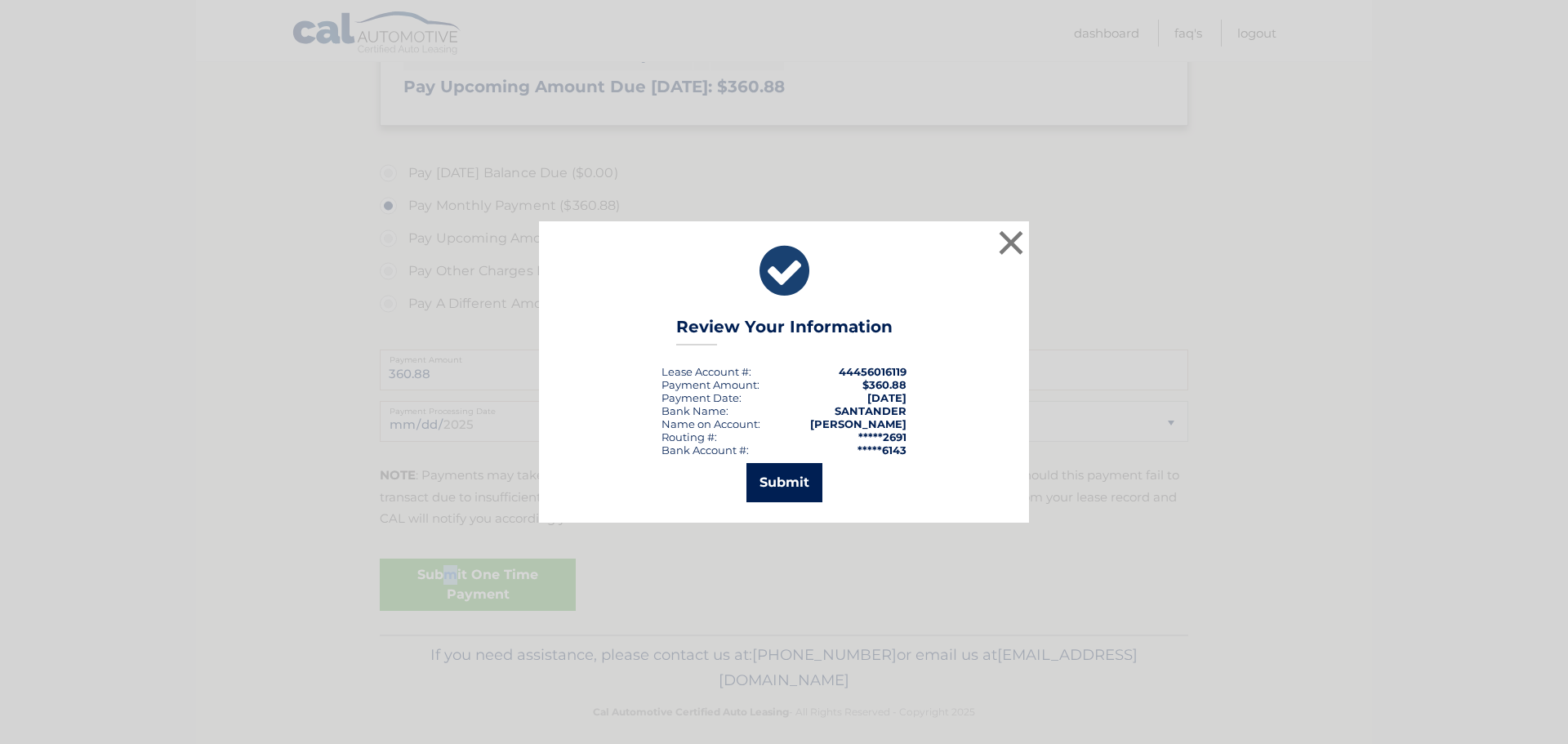
click at [772, 487] on button "Submit" at bounding box center [784, 482] width 76 height 39
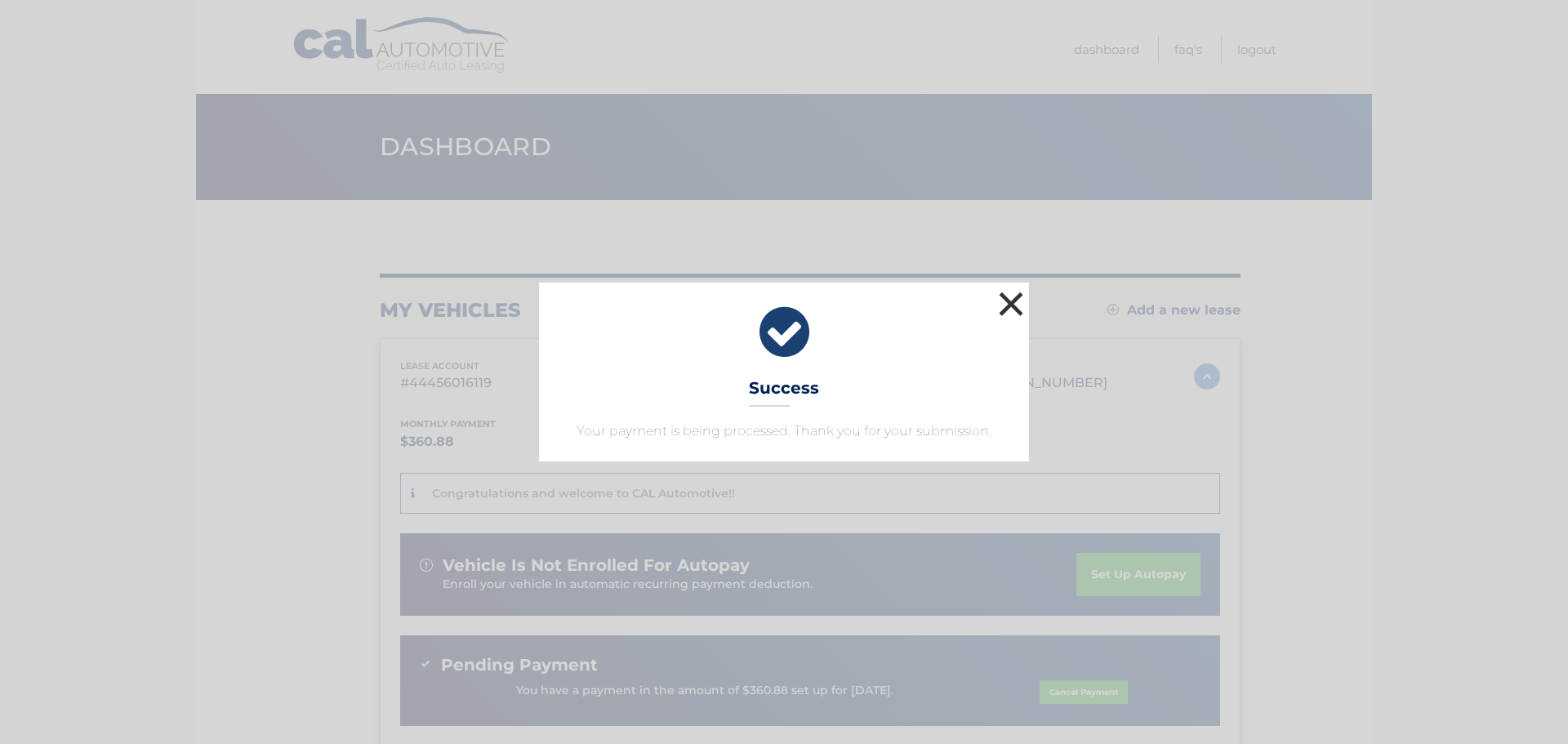
click at [1009, 311] on button "×" at bounding box center [1010, 304] width 32 height 32
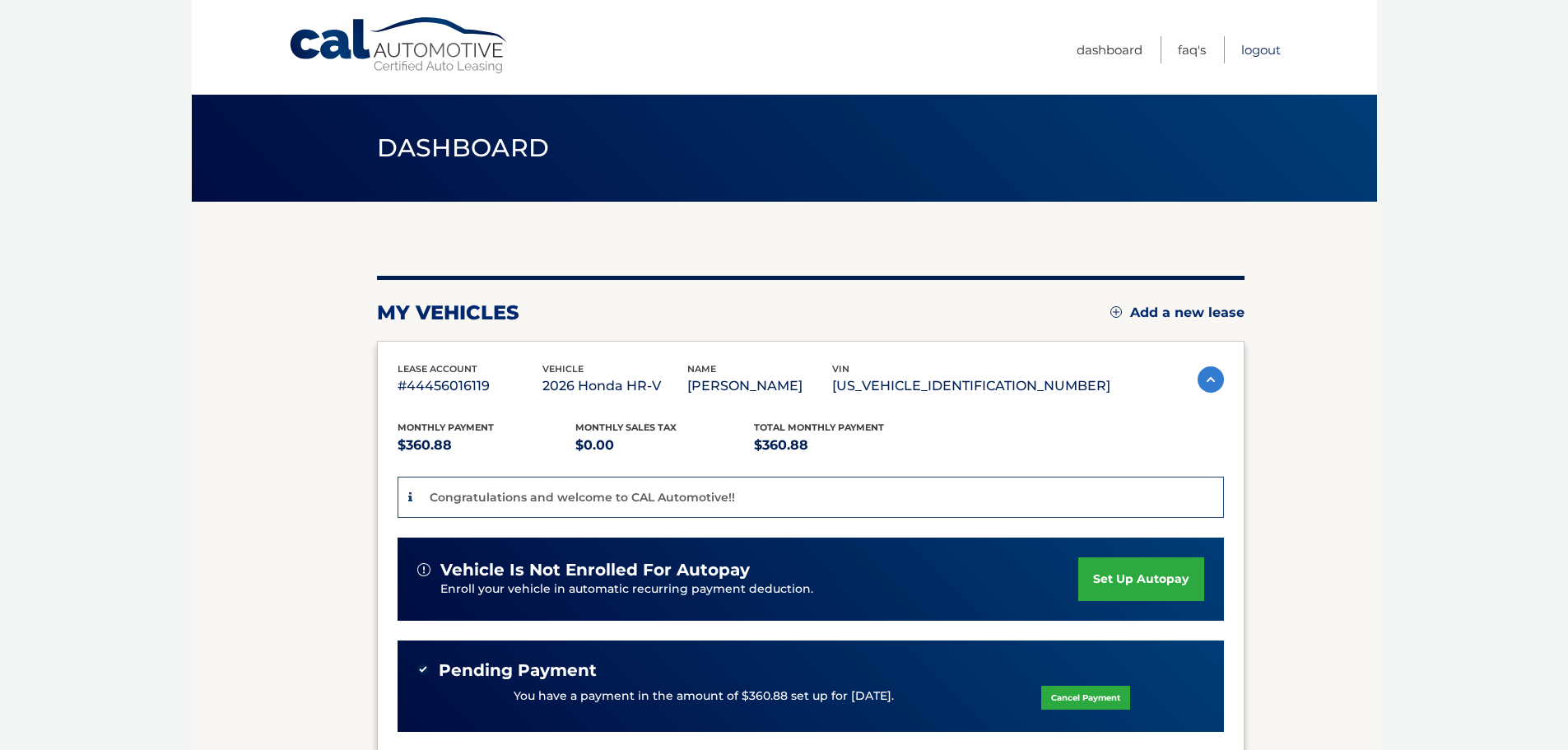
drag, startPoint x: 1255, startPoint y: 51, endPoint x: 1270, endPoint y: 55, distance: 15.5
click at [1255, 51] on link "Logout" at bounding box center [1262, 50] width 40 height 27
